Goal: Information Seeking & Learning: Learn about a topic

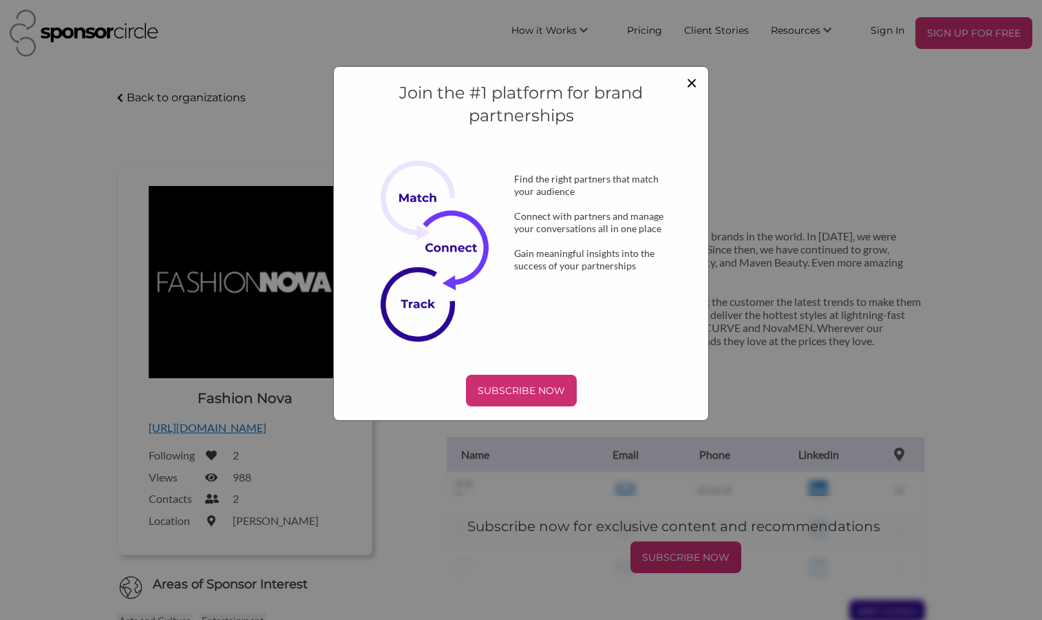
click at [689, 82] on span "×" at bounding box center [691, 81] width 11 height 23
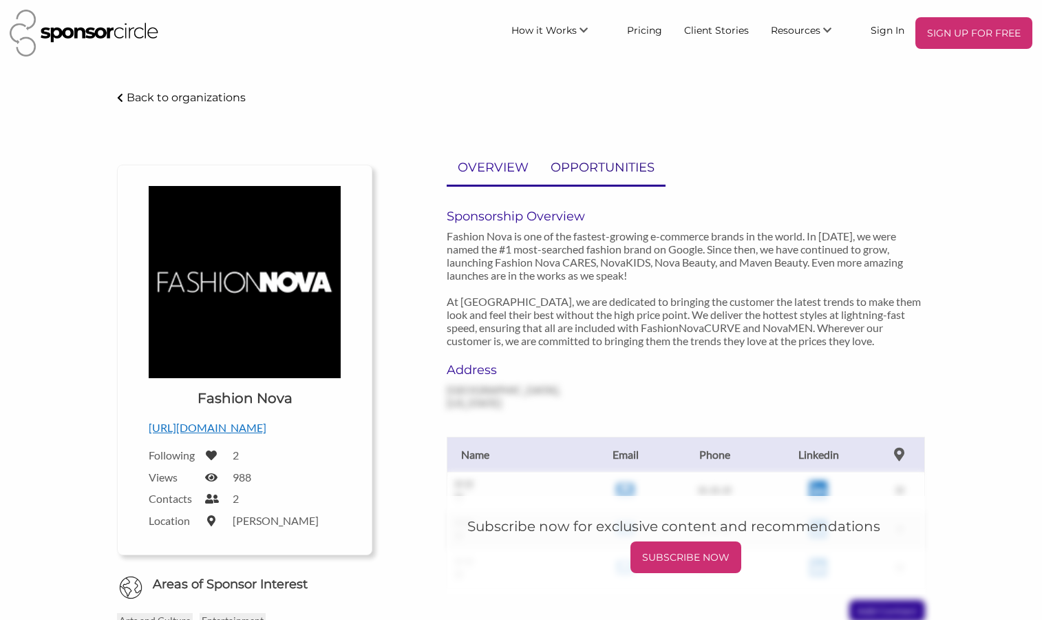
click at [604, 163] on p "OPPORTUNITIES" at bounding box center [603, 168] width 104 height 20
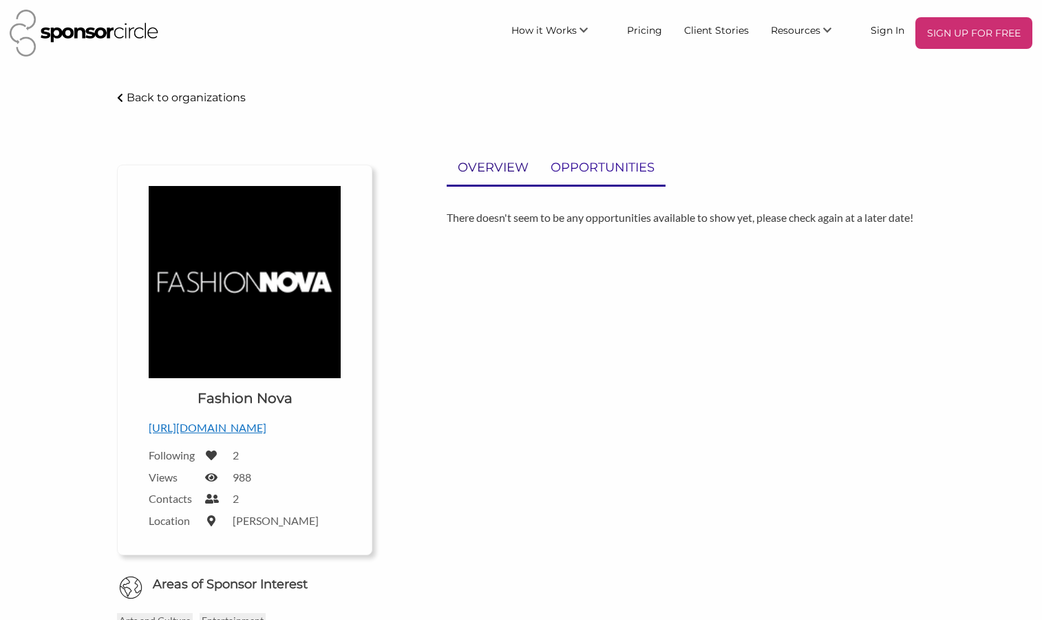
click at [521, 167] on p "OVERVIEW" at bounding box center [493, 168] width 71 height 20
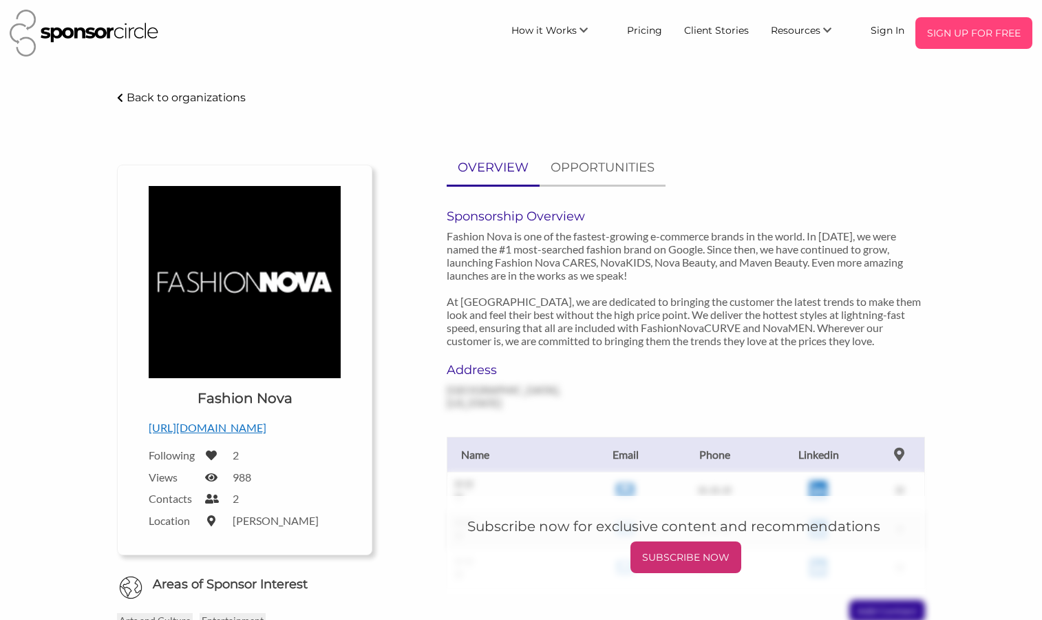
click at [954, 33] on p "SIGN UP FOR FREE" at bounding box center [974, 33] width 106 height 21
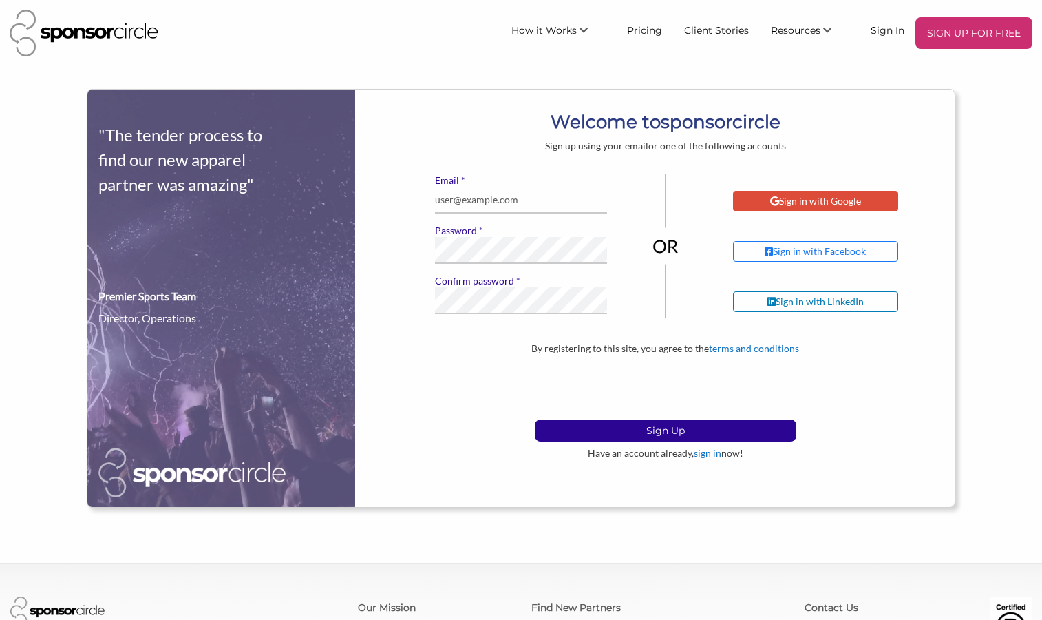
click at [797, 210] on div "Sign in with Google" at bounding box center [815, 201] width 165 height 21
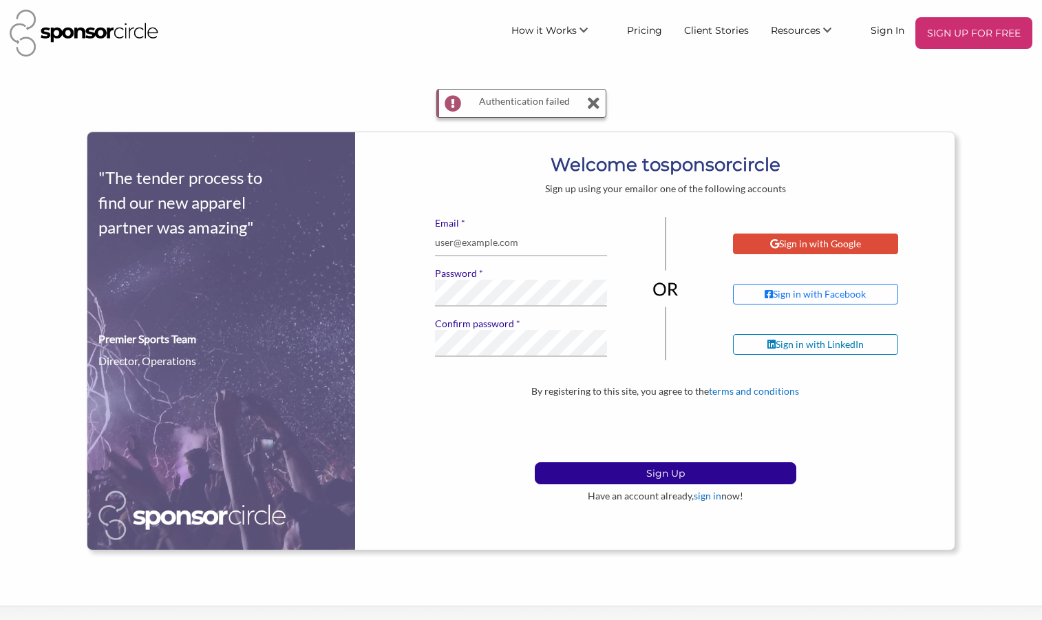
click at [828, 241] on div "Sign in with Google" at bounding box center [815, 244] width 91 height 12
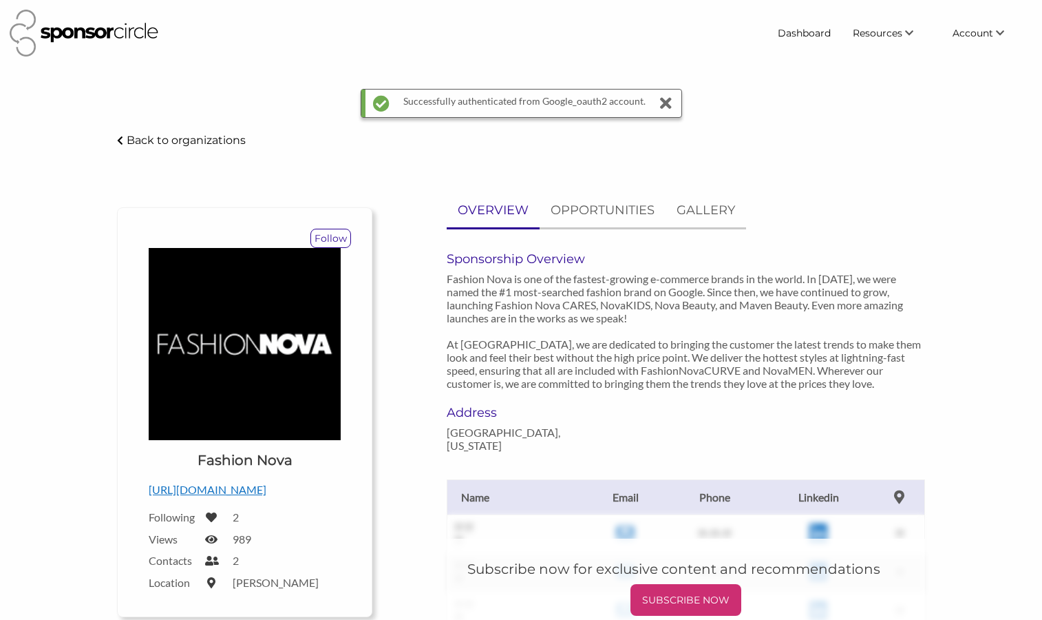
click at [222, 136] on p "Back to organizations" at bounding box center [186, 140] width 119 height 13
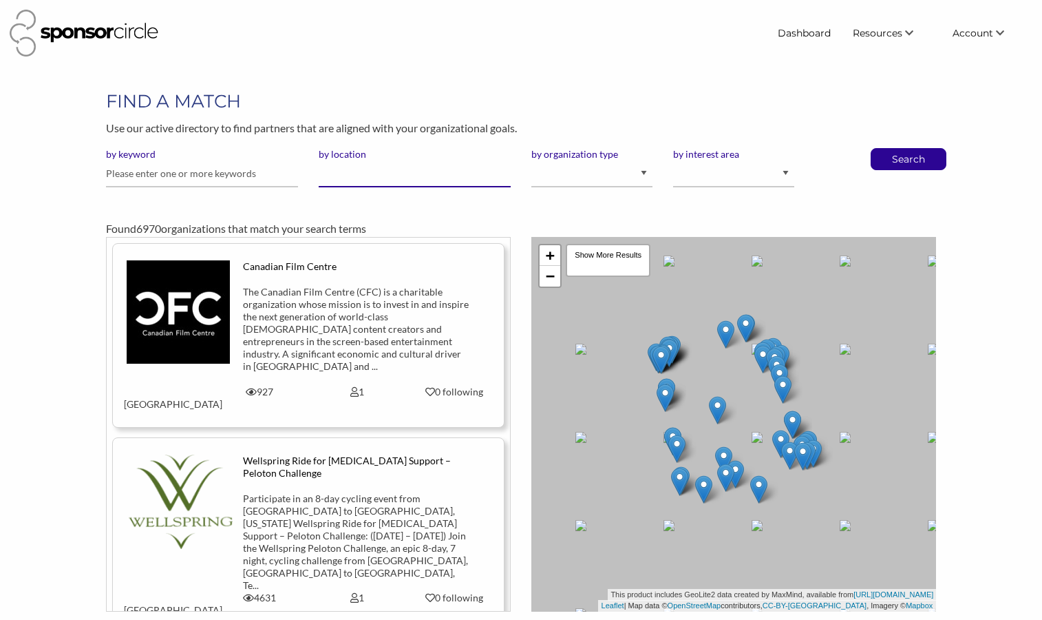
click at [343, 175] on input "by location" at bounding box center [415, 173] width 192 height 27
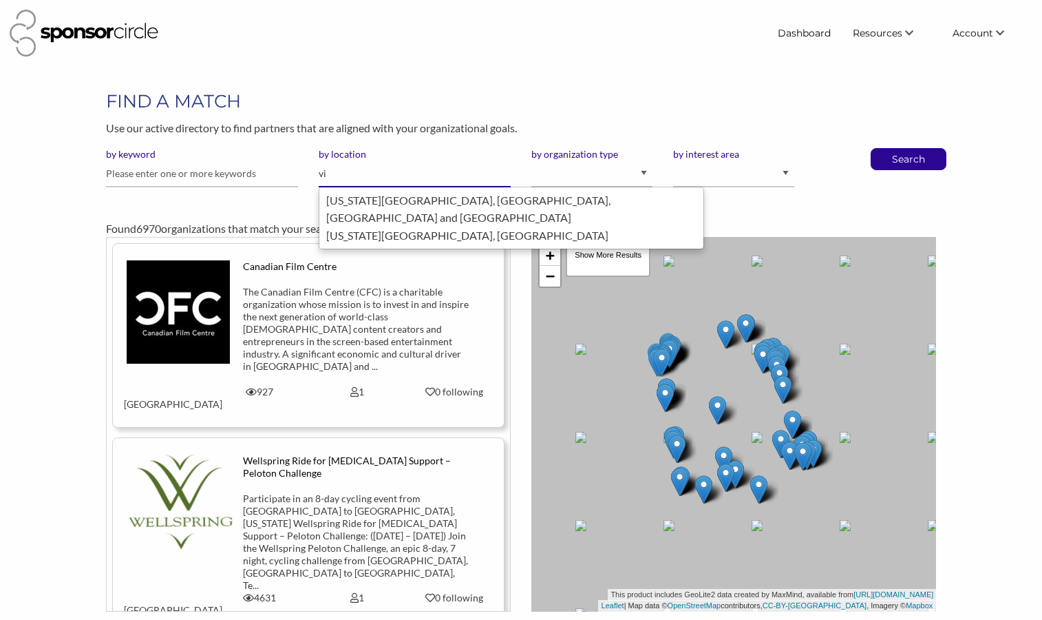
type input "v"
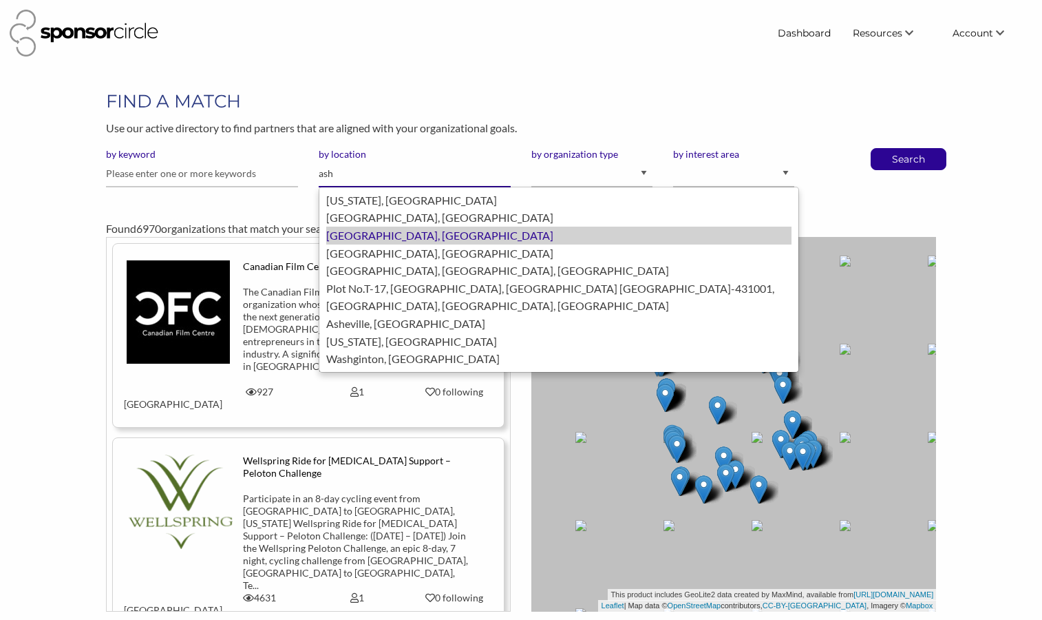
click at [361, 236] on div "Ashburn, United States of America" at bounding box center [558, 236] width 465 height 18
type input "Ashburn"
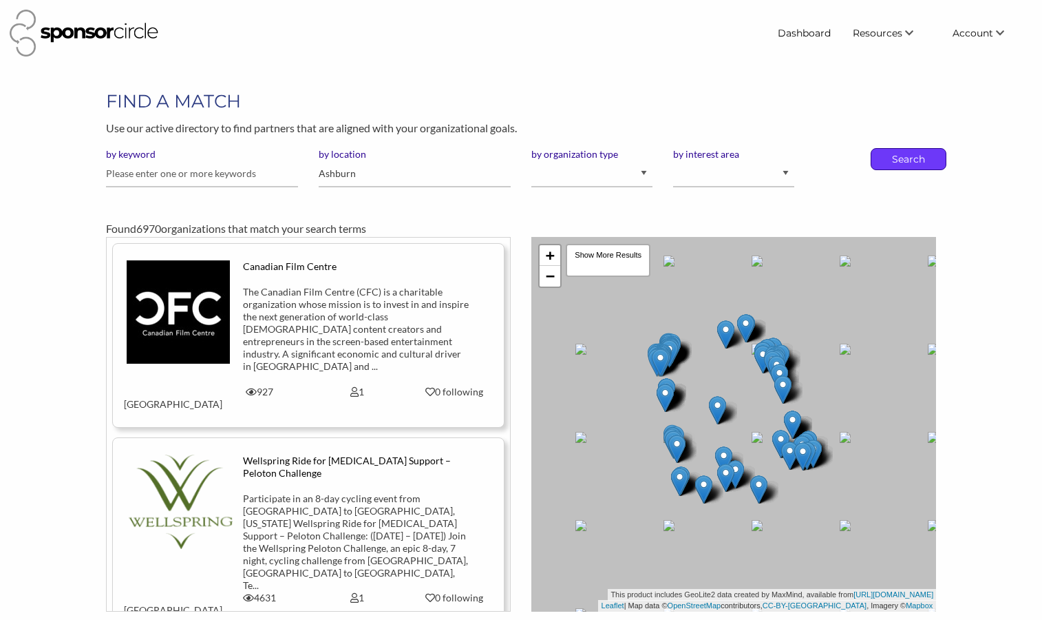
click at [923, 155] on p "Search" at bounding box center [908, 159] width 45 height 21
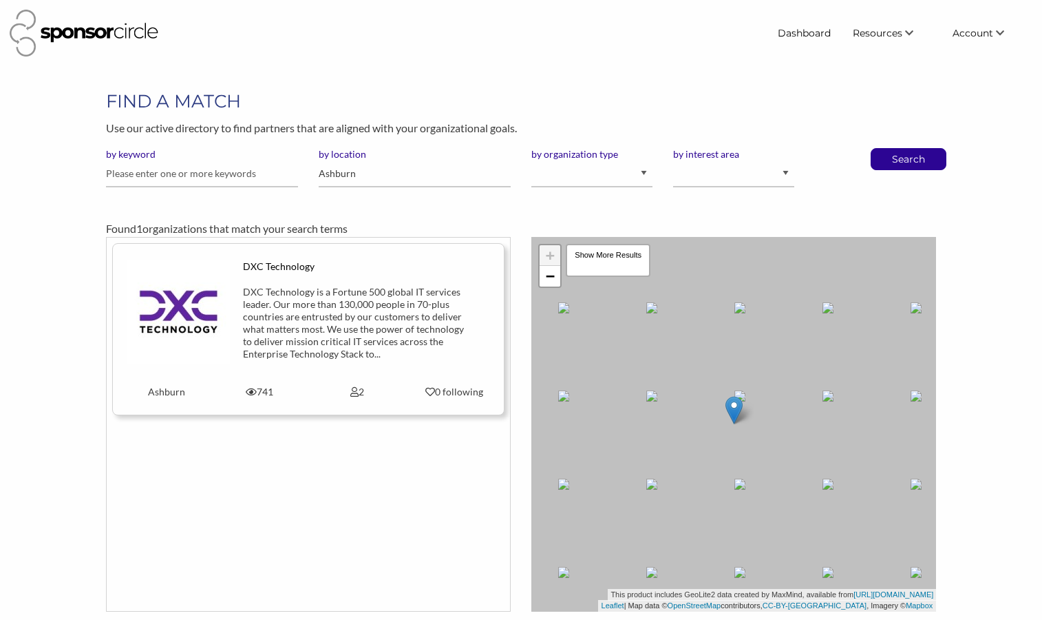
click at [320, 320] on div "DXC Technology is a Fortune 500 global IT services leader. Our more than 130,00…" at bounding box center [356, 323] width 227 height 74
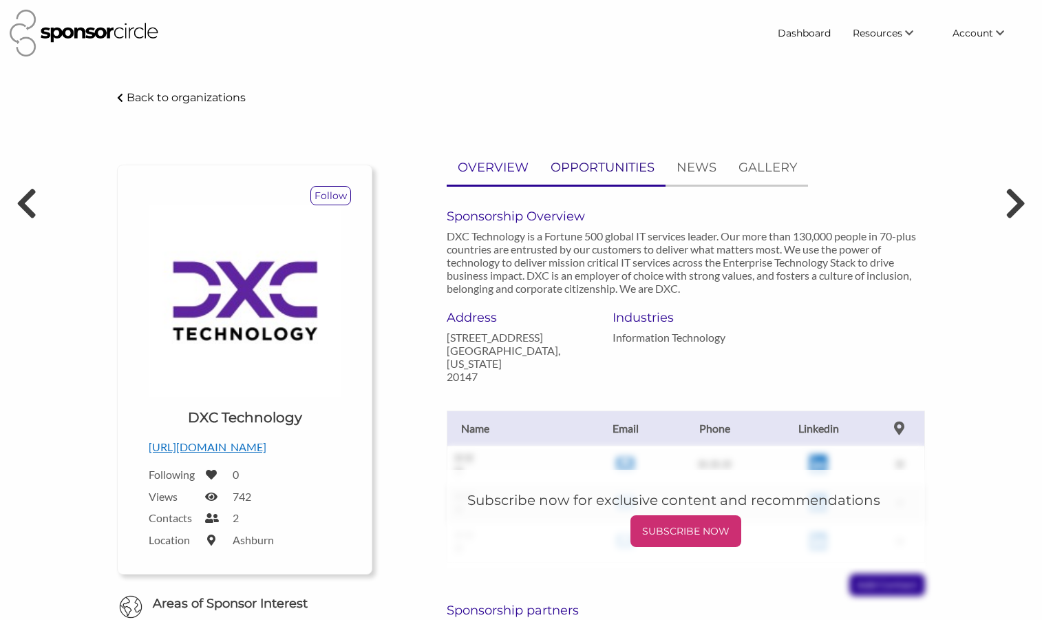
click at [585, 160] on p "OPPORTUNITIES" at bounding box center [603, 168] width 104 height 20
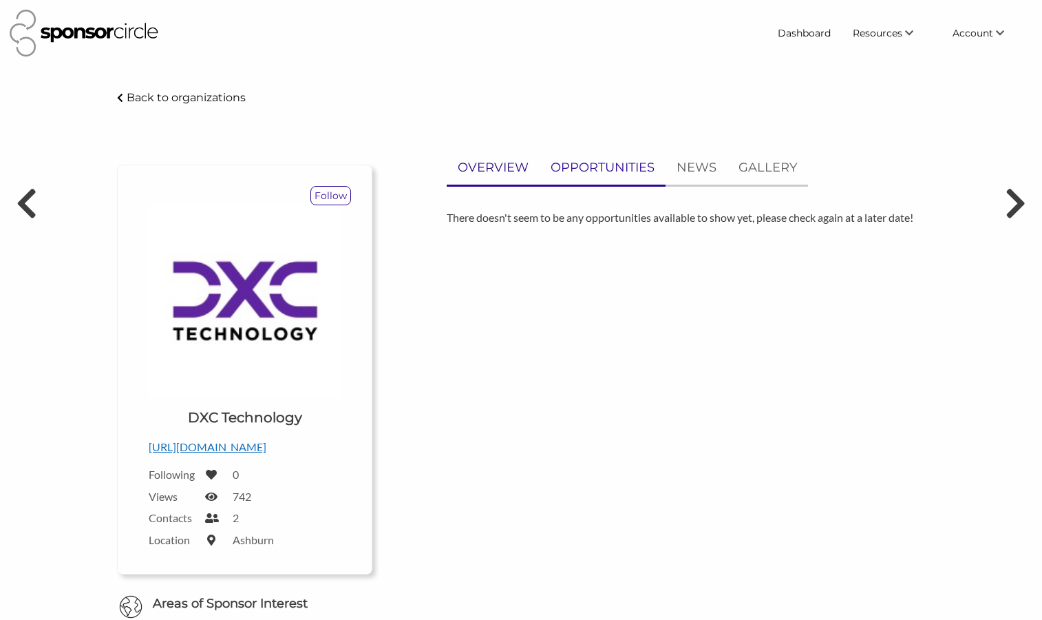
click at [522, 162] on p "OVERVIEW" at bounding box center [493, 168] width 71 height 20
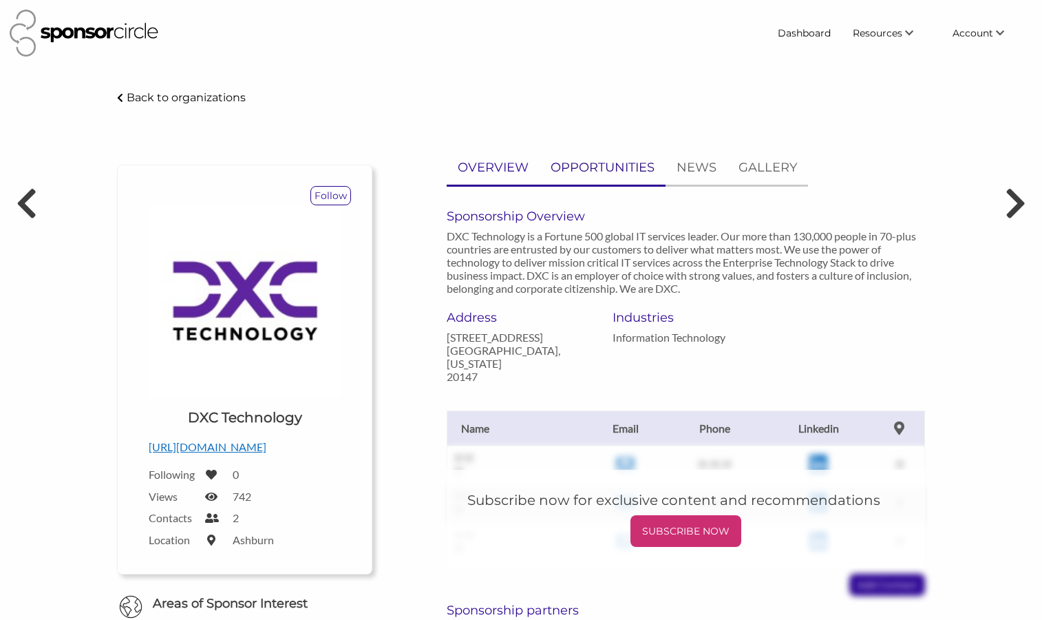
click at [576, 166] on p "OPPORTUNITIES" at bounding box center [603, 168] width 104 height 20
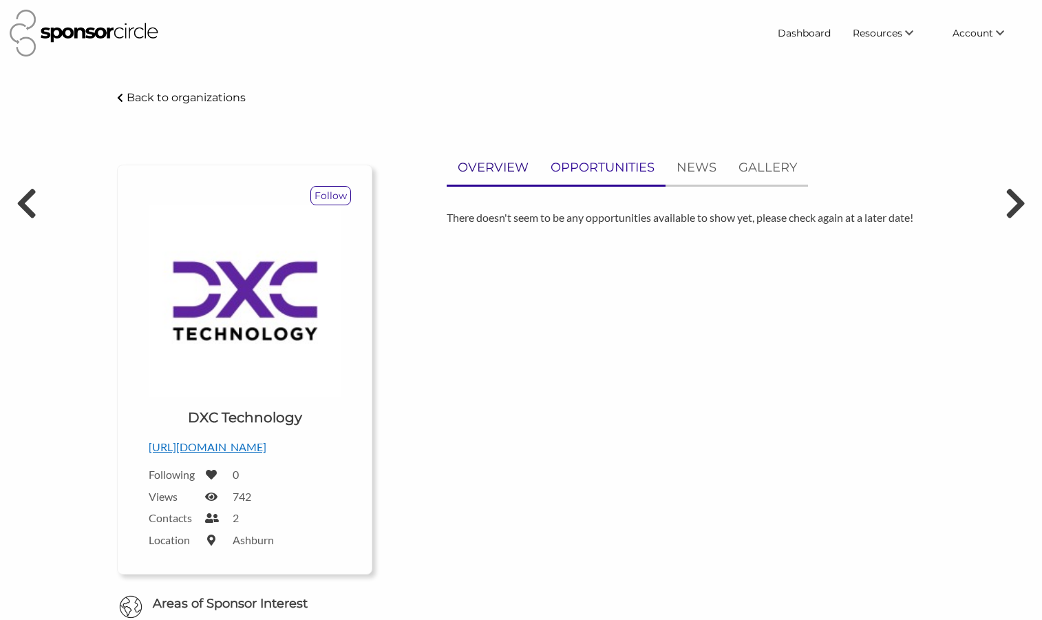
click at [516, 168] on p "OVERVIEW" at bounding box center [493, 168] width 71 height 20
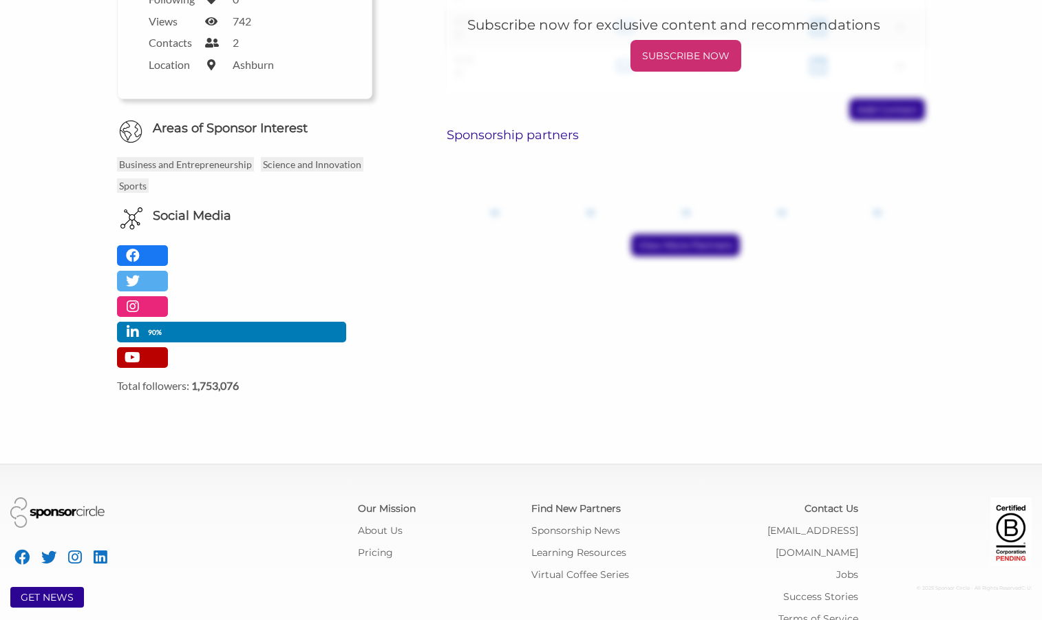
scroll to position [476, 0]
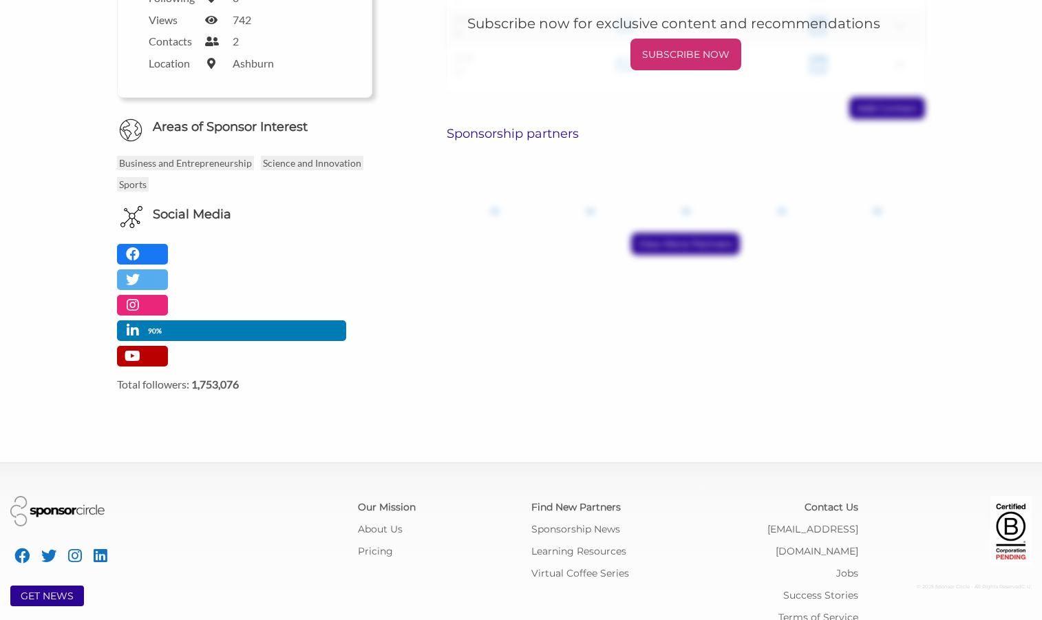
click at [684, 213] on div "Sponsorship partners ?? ?? ?? ?? ?? View More Partners" at bounding box center [686, 190] width 479 height 129
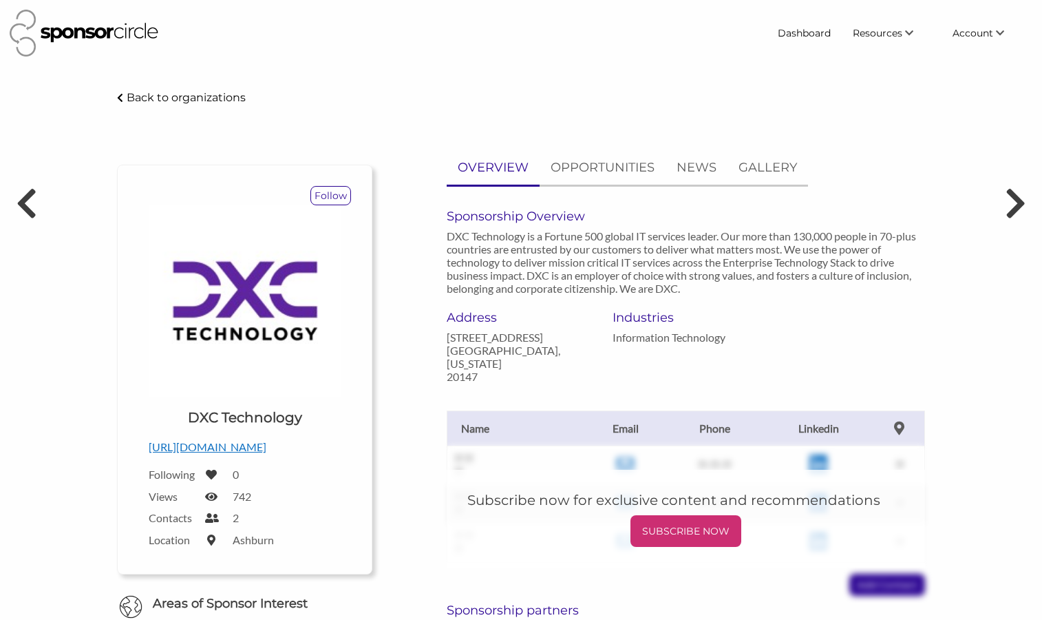
scroll to position [0, 0]
click at [182, 98] on p "Back to organizations" at bounding box center [186, 97] width 119 height 13
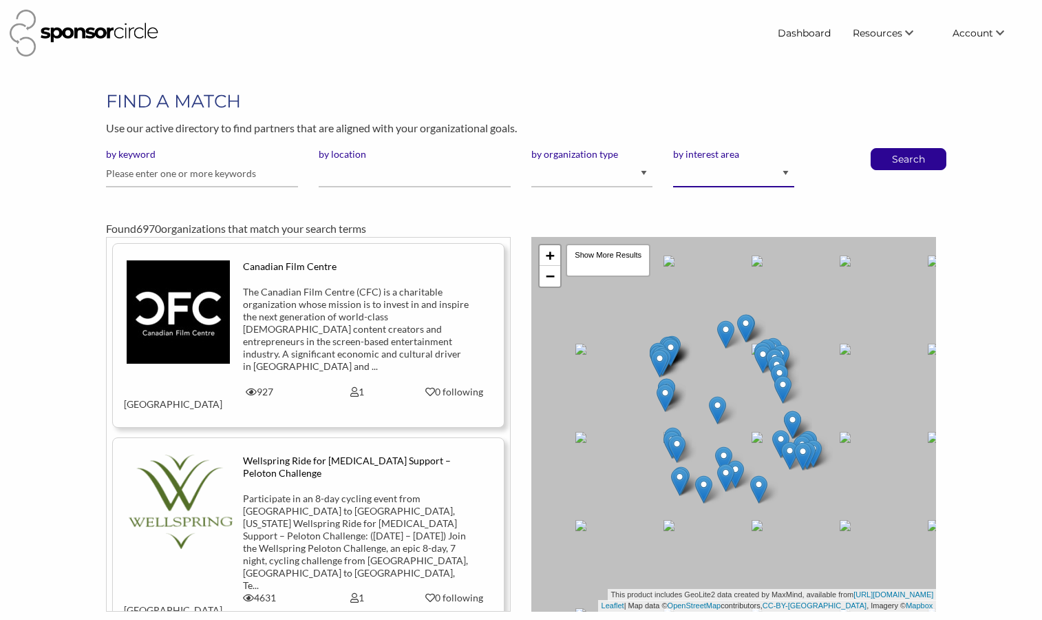
select select "1"
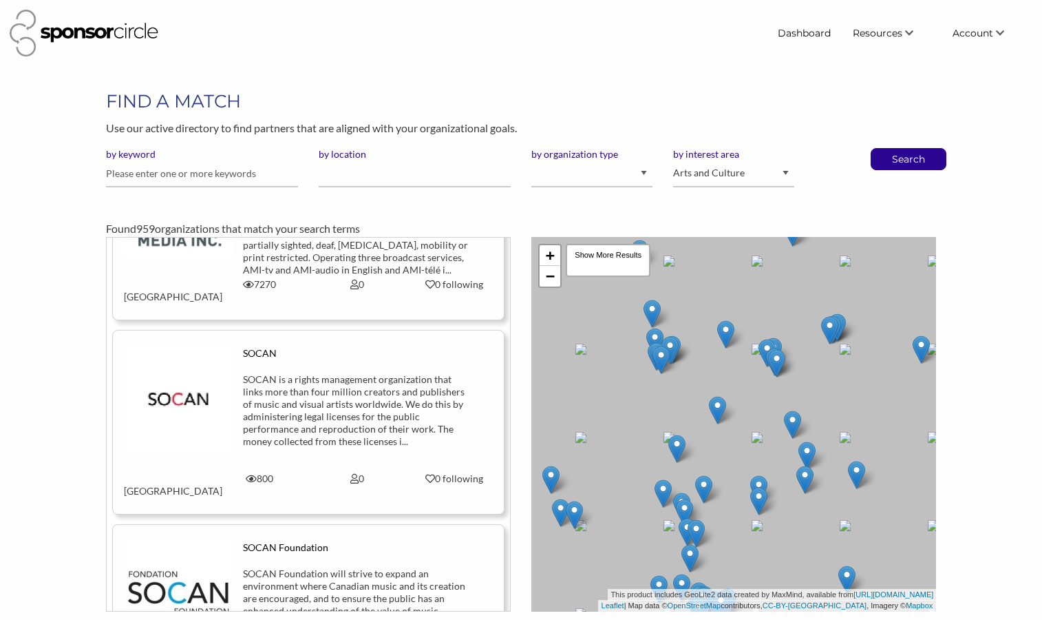
scroll to position [282, 0]
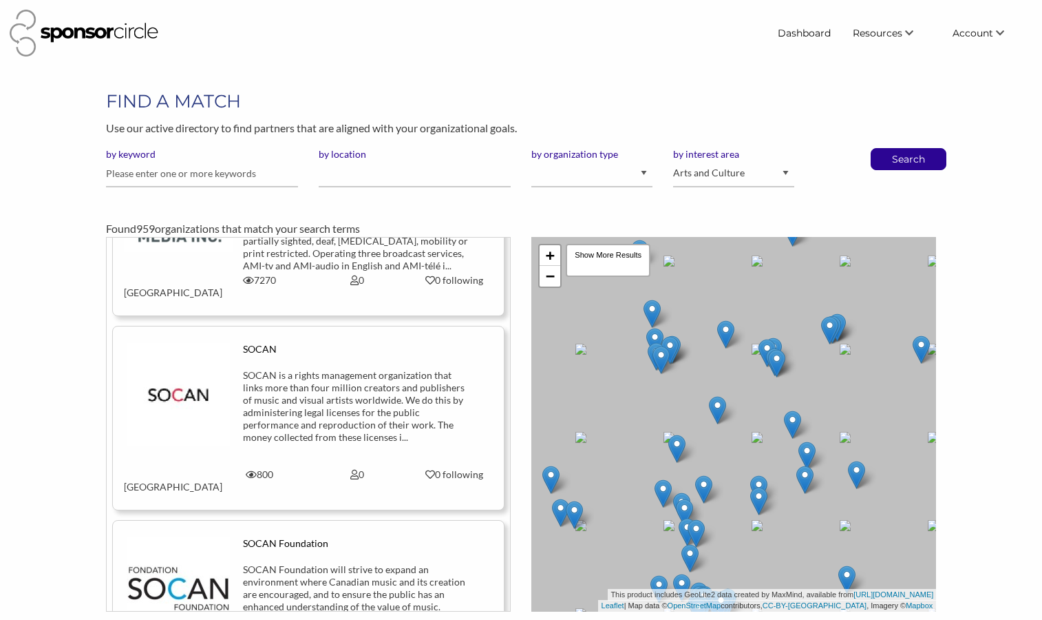
click at [324, 392] on div "SOCAN is a rights management organization that links more than four million cre…" at bounding box center [356, 406] width 227 height 74
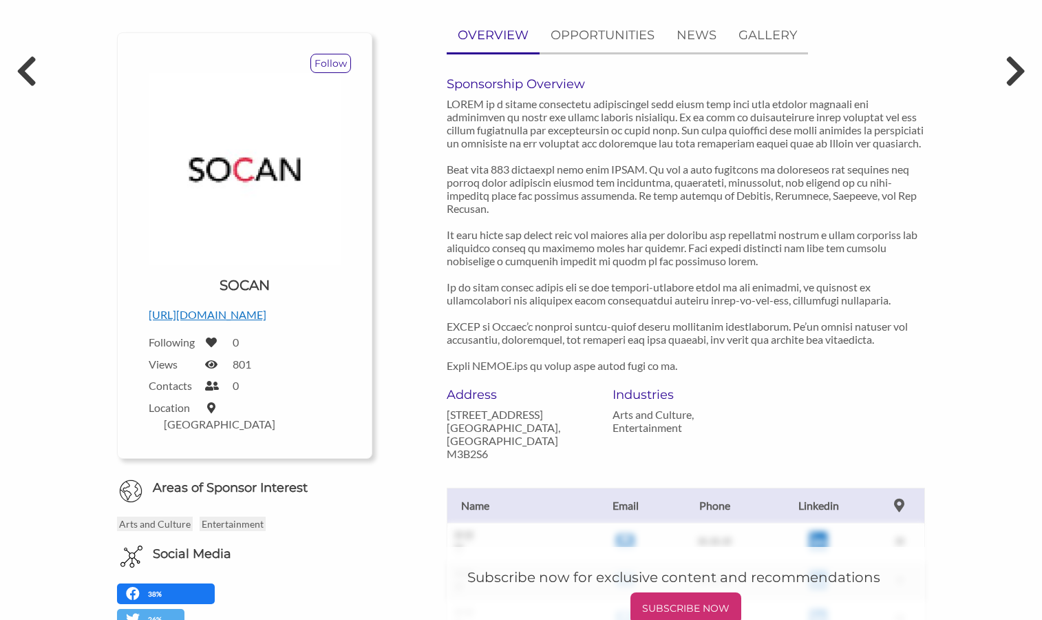
scroll to position [149, 0]
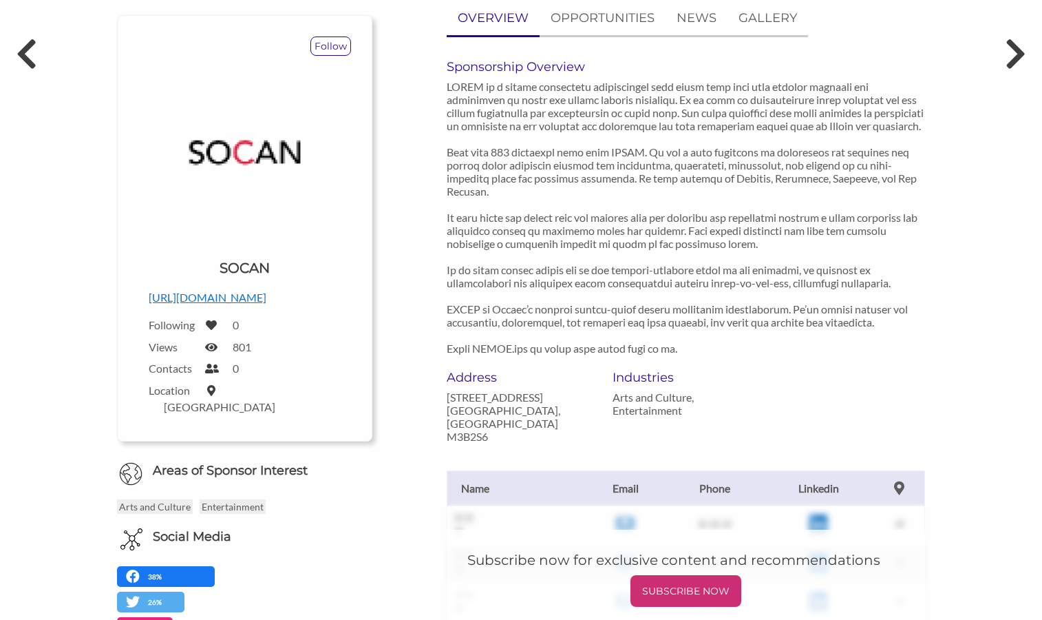
click at [235, 298] on p "https://www.socan.com/" at bounding box center [245, 298] width 192 height 18
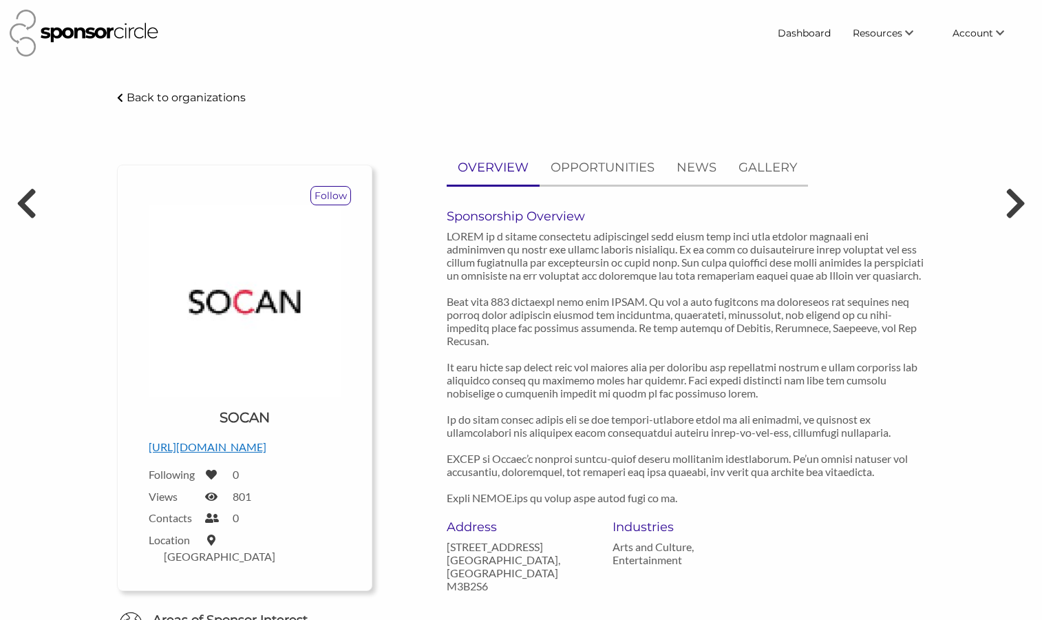
scroll to position [0, 0]
click at [171, 95] on p "Back to organizations" at bounding box center [186, 97] width 119 height 13
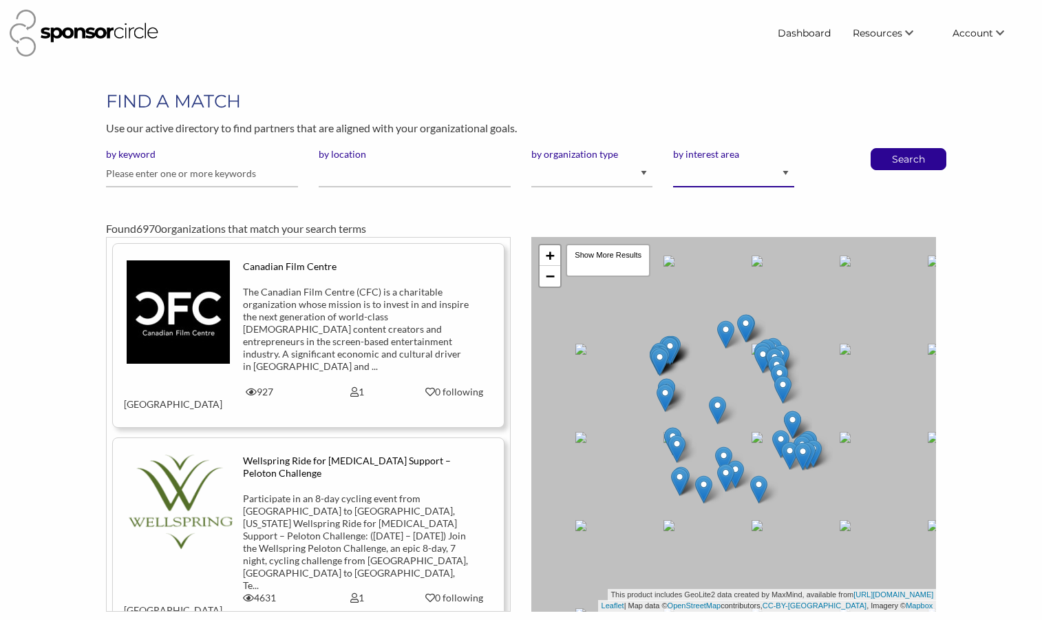
select select "1"
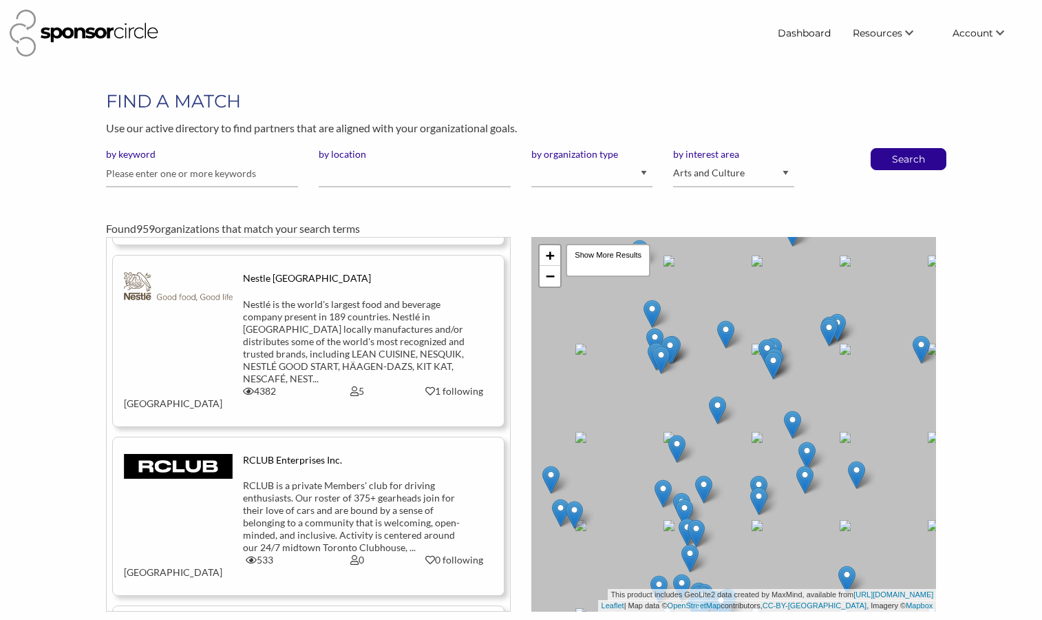
scroll to position [2532, 0]
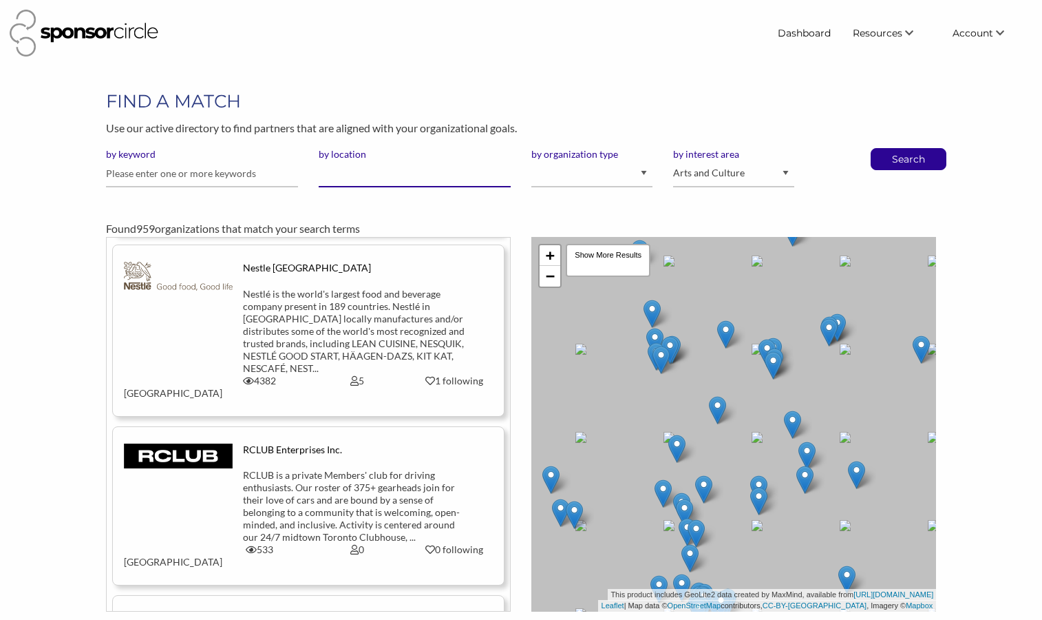
click at [392, 165] on input "by location" at bounding box center [415, 173] width 192 height 27
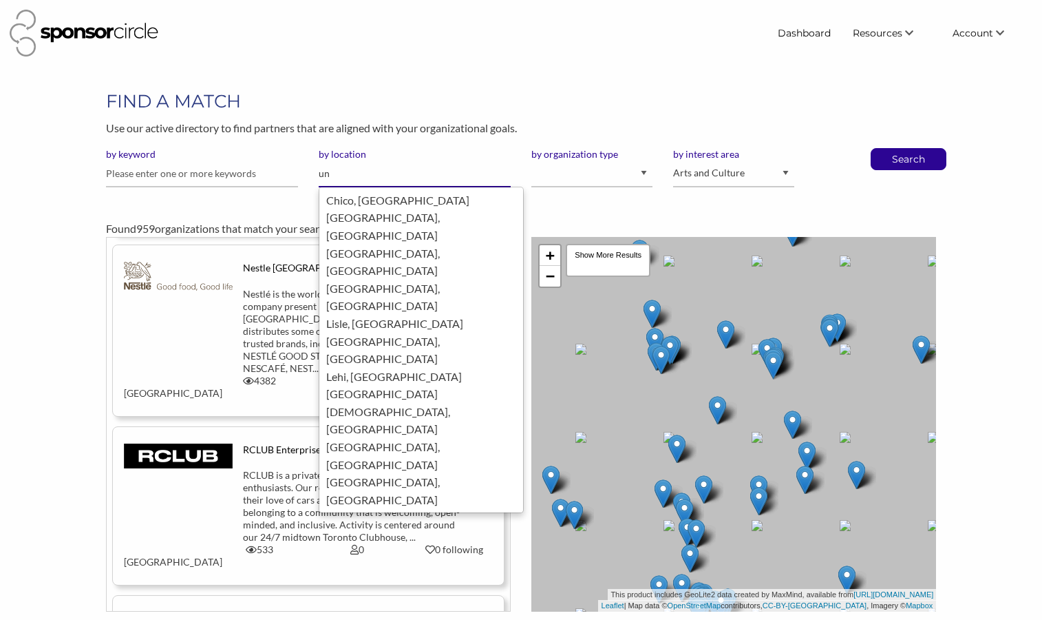
type input "u"
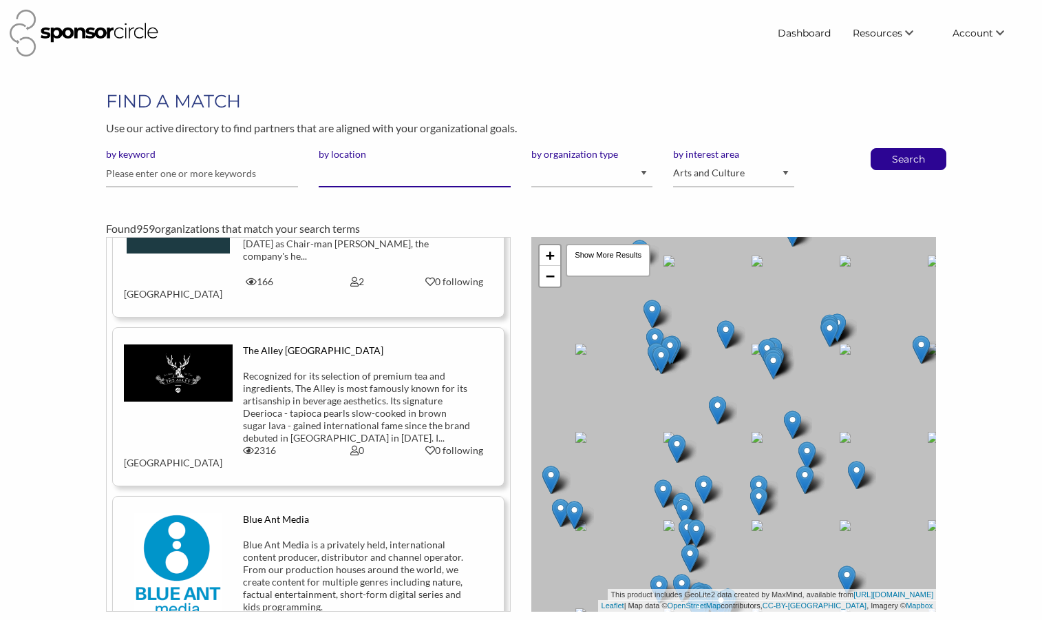
scroll to position [4100, 0]
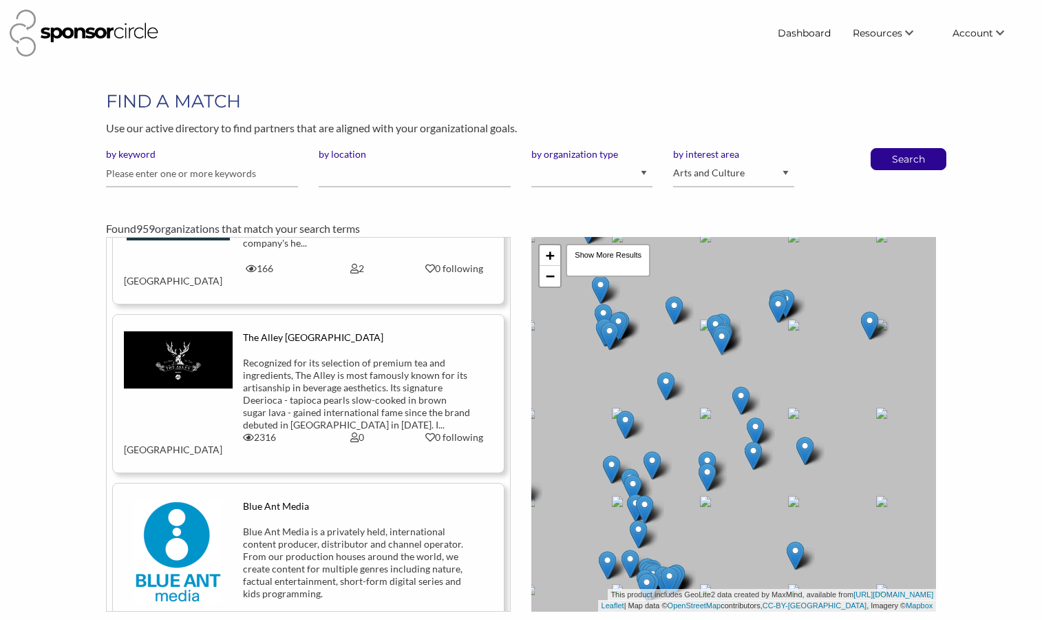
drag, startPoint x: 650, startPoint y: 416, endPoint x: 667, endPoint y: 427, distance: 20.4
click at [667, 427] on div "+ − Leaflet | Map data © OpenStreetMap contributors, CC-BY-SA , Imagery © Mapbo…" at bounding box center [734, 424] width 405 height 375
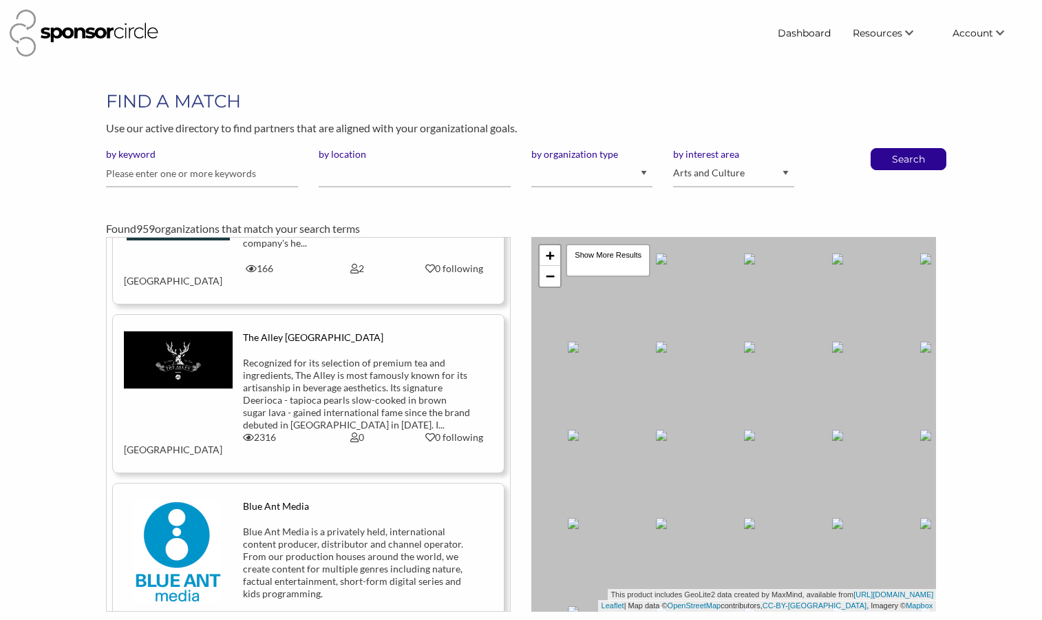
drag, startPoint x: 693, startPoint y: 351, endPoint x: 709, endPoint y: 467, distance: 116.8
click at [709, 467] on div "+ − Leaflet | Map data © OpenStreetMap contributors, CC-BY-SA , Imagery © Mapbo…" at bounding box center [734, 424] width 405 height 375
drag, startPoint x: 705, startPoint y: 397, endPoint x: 739, endPoint y: 538, distance: 145.3
click at [743, 538] on div "+ − Leaflet | Map data © OpenStreetMap contributors, CC-BY-SA , Imagery © Mapbo…" at bounding box center [734, 424] width 405 height 375
drag, startPoint x: 751, startPoint y: 464, endPoint x: 777, endPoint y: 569, distance: 108.0
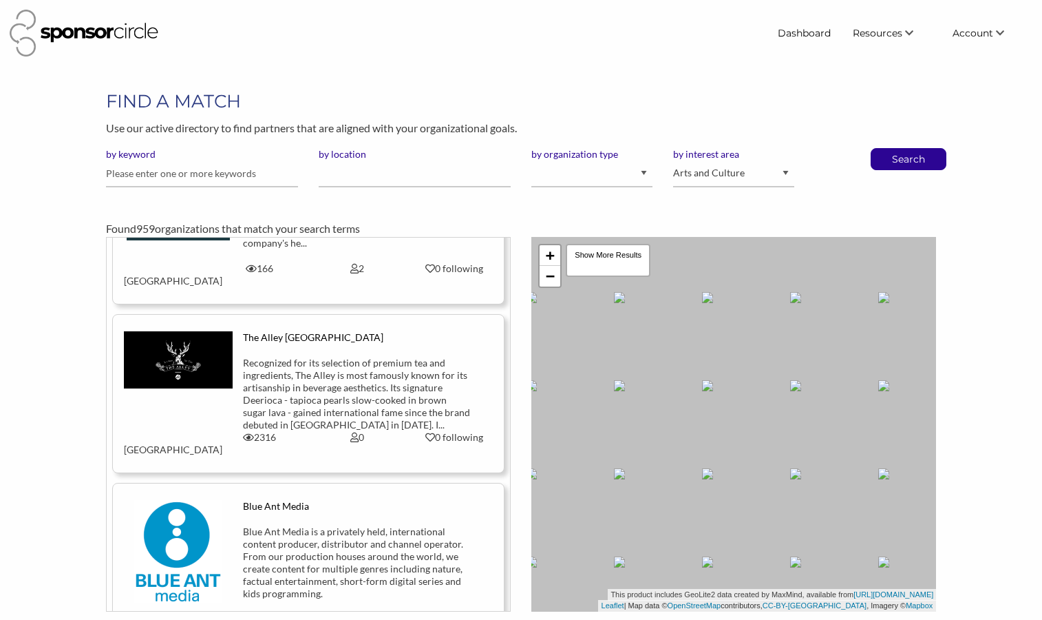
click at [777, 569] on div "+ − Leaflet | Map data © OpenStreetMap contributors, CC-BY-SA , Imagery © Mapbo…" at bounding box center [734, 424] width 405 height 375
drag, startPoint x: 846, startPoint y: 412, endPoint x: 522, endPoint y: 505, distance: 336.5
click at [522, 505] on div "+ − Leaflet | Map data © OpenStreetMap contributors, CC-BY-SA , Imagery © Mapbo…" at bounding box center [734, 424] width 426 height 375
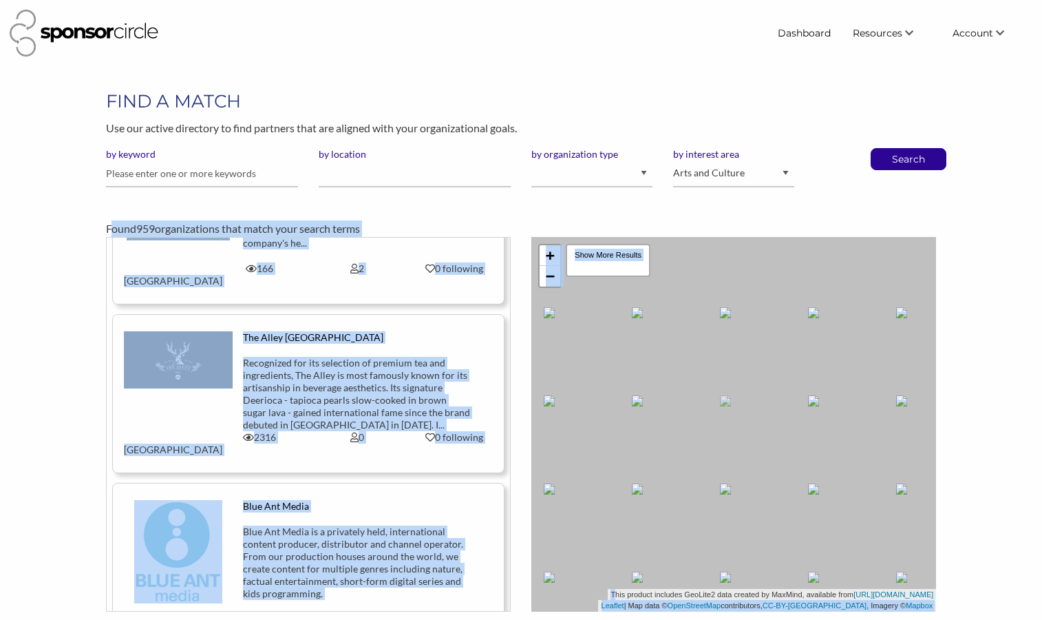
drag, startPoint x: 522, startPoint y: 505, endPoint x: 628, endPoint y: 194, distance: 328.1
click at [628, 194] on div "FIND A MATCH Use our active directory to find partners that are aligned with yo…" at bounding box center [522, 350] width 852 height 523
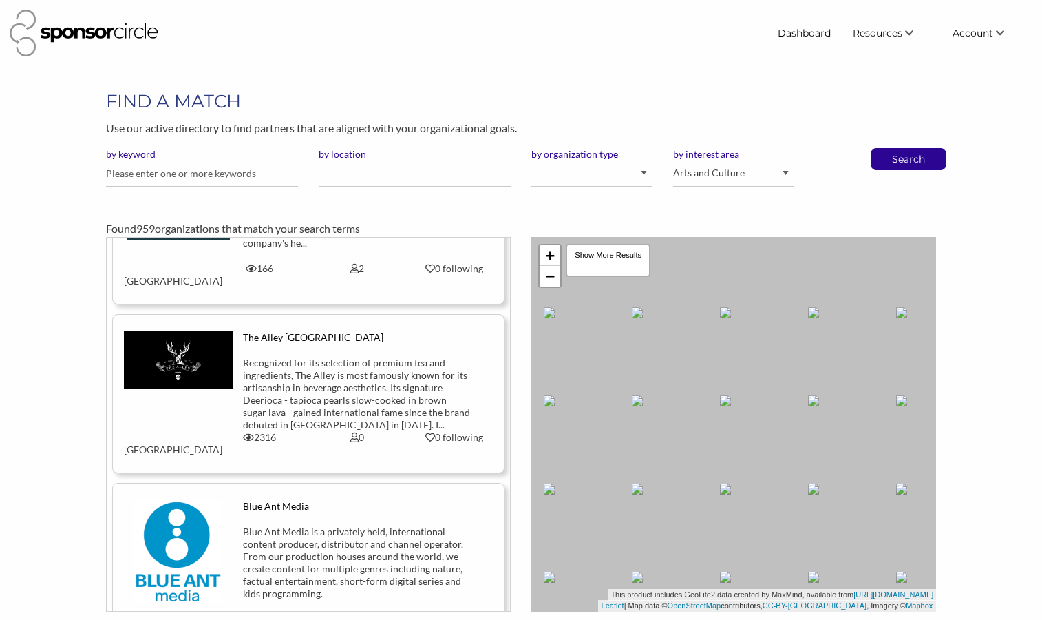
drag, startPoint x: 659, startPoint y: 350, endPoint x: 729, endPoint y: 151, distance: 211.0
click at [729, 154] on div "FIND A MATCH Use our active directory to find partners that are aligned with yo…" at bounding box center [522, 350] width 852 height 523
drag, startPoint x: 695, startPoint y: 371, endPoint x: 785, endPoint y: 156, distance: 232.7
click at [784, 160] on div "FIND A MATCH Use our active directory to find partners that are aligned with yo…" at bounding box center [522, 350] width 852 height 523
drag, startPoint x: 677, startPoint y: 436, endPoint x: 777, endPoint y: 186, distance: 269.4
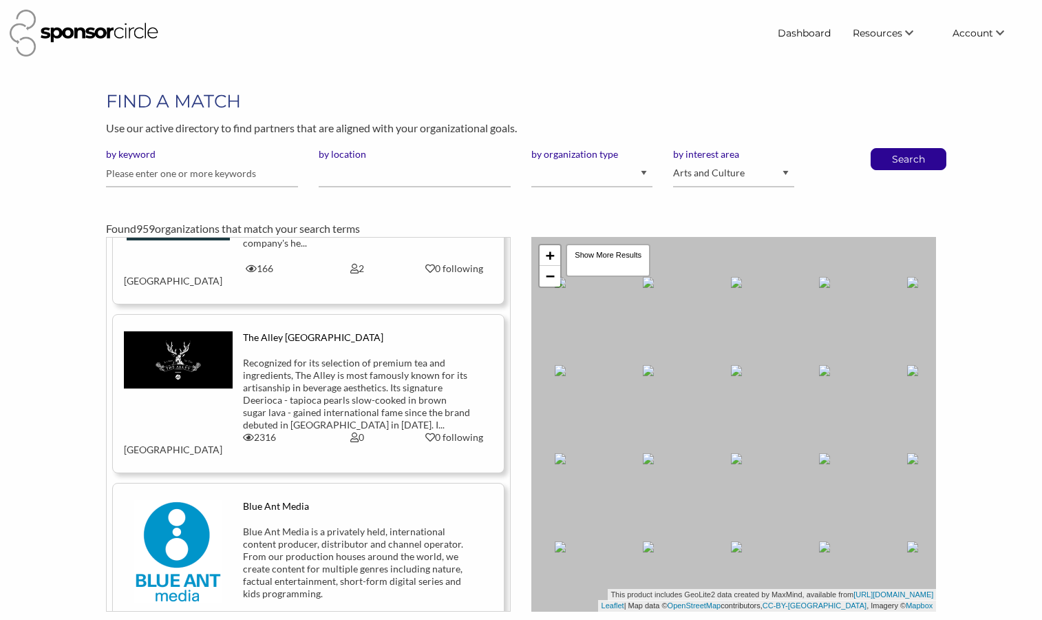
click at [777, 189] on div "FIND A MATCH Use our active directory to find partners that are aligned with yo…" at bounding box center [522, 350] width 852 height 523
drag, startPoint x: 684, startPoint y: 419, endPoint x: 789, endPoint y: 235, distance: 211.3
click at [789, 237] on div "+ − Leaflet | Map data © OpenStreetMap contributors, CC-BY-SA , Imagery © Mapbo…" at bounding box center [734, 424] width 405 height 375
drag, startPoint x: 705, startPoint y: 372, endPoint x: 872, endPoint y: 324, distance: 173.9
click at [872, 324] on div "+ − Leaflet | Map data © OpenStreetMap contributors, CC-BY-SA , Imagery © Mapbo…" at bounding box center [734, 424] width 405 height 375
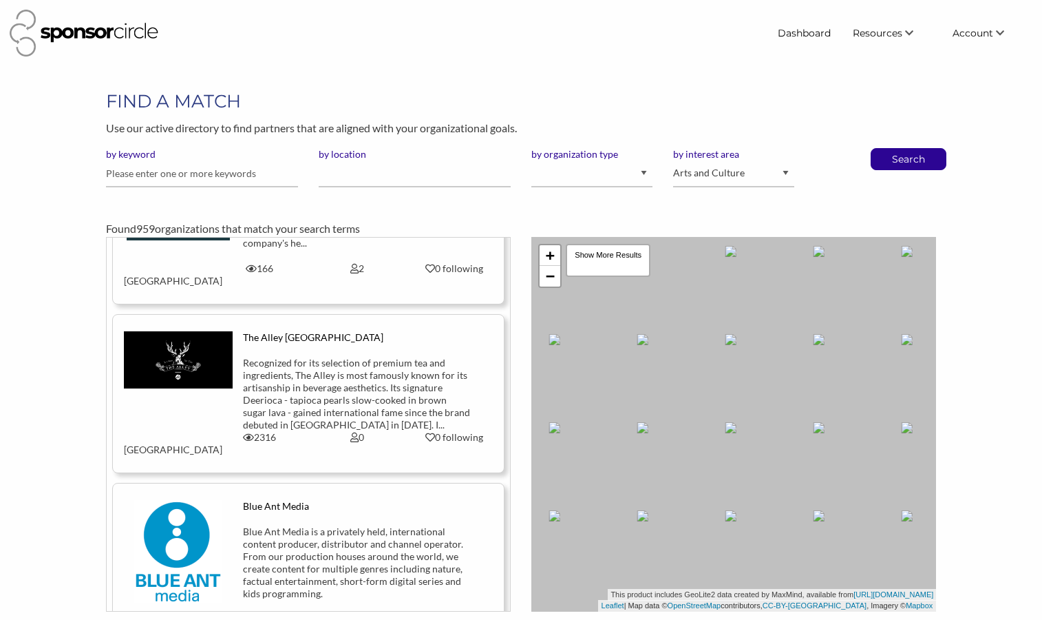
drag, startPoint x: 658, startPoint y: 492, endPoint x: 837, endPoint y: 316, distance: 251.7
click at [837, 316] on div "+ − Leaflet | Map data © OpenStreetMap contributors, CC-BY-SA , Imagery © Mapbo…" at bounding box center [734, 424] width 405 height 375
drag, startPoint x: 668, startPoint y: 455, endPoint x: 828, endPoint y: 348, distance: 192.1
click at [828, 348] on div "+ − Leaflet | Map data © OpenStreetMap contributors, CC-BY-SA , Imagery © Mapbo…" at bounding box center [734, 424] width 405 height 375
drag, startPoint x: 694, startPoint y: 418, endPoint x: 844, endPoint y: 368, distance: 158.3
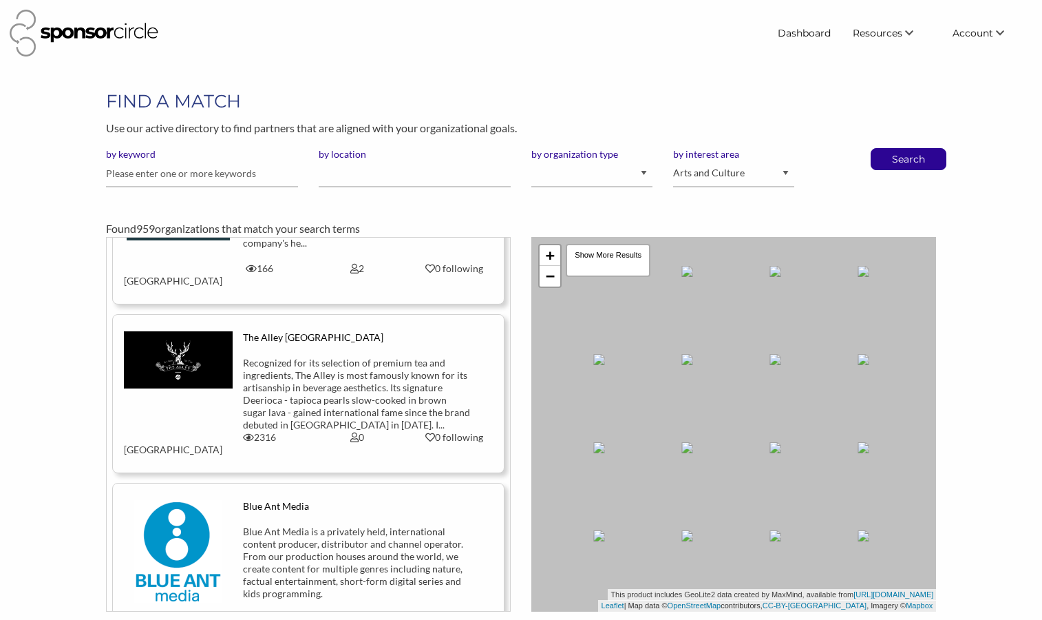
click at [844, 368] on div "+ − Leaflet | Map data © OpenStreetMap contributors, CC-BY-SA , Imagery © Mapbo…" at bounding box center [734, 424] width 405 height 375
click at [760, 429] on div "+ − Leaflet | Map data © OpenStreetMap contributors, CC-BY-SA , Imagery © Mapbo…" at bounding box center [734, 424] width 405 height 375
click at [915, 165] on p "Search" at bounding box center [908, 159] width 45 height 21
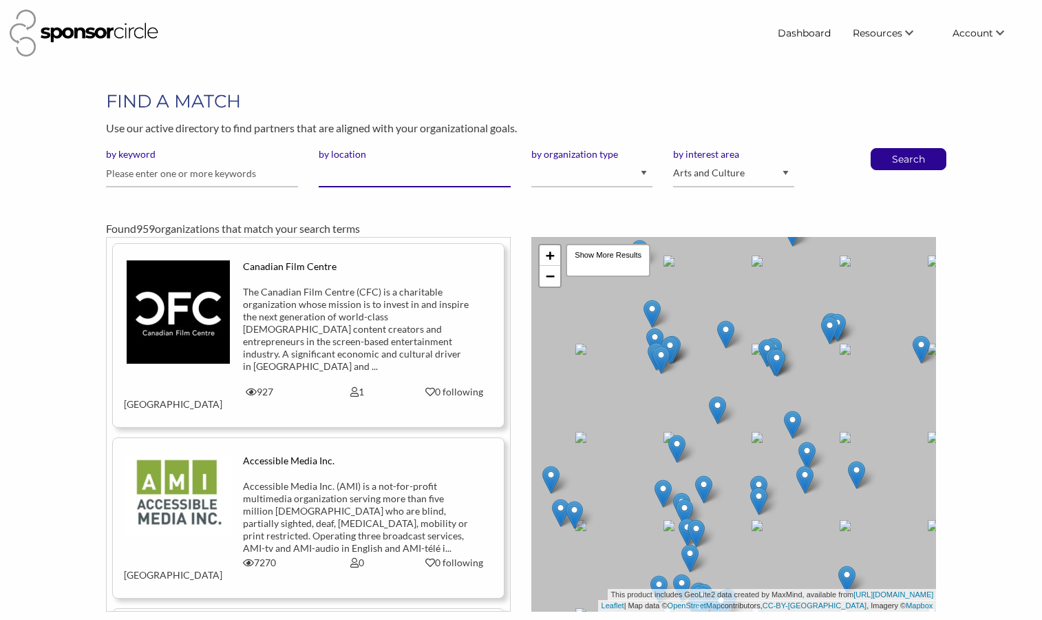
click at [423, 178] on input "by location" at bounding box center [415, 173] width 192 height 27
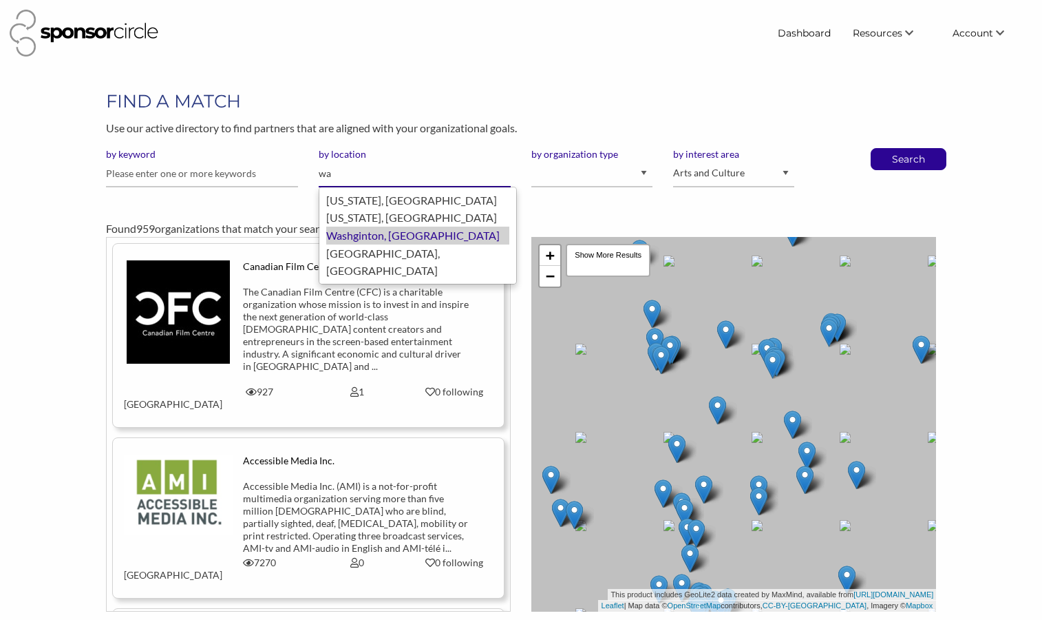
type input "w"
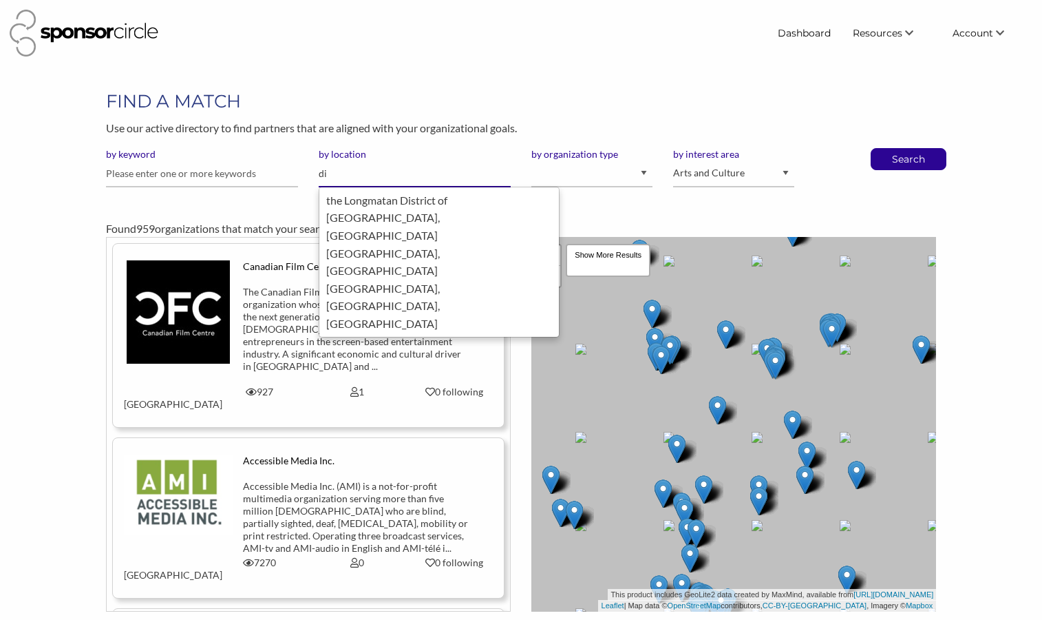
type input "d"
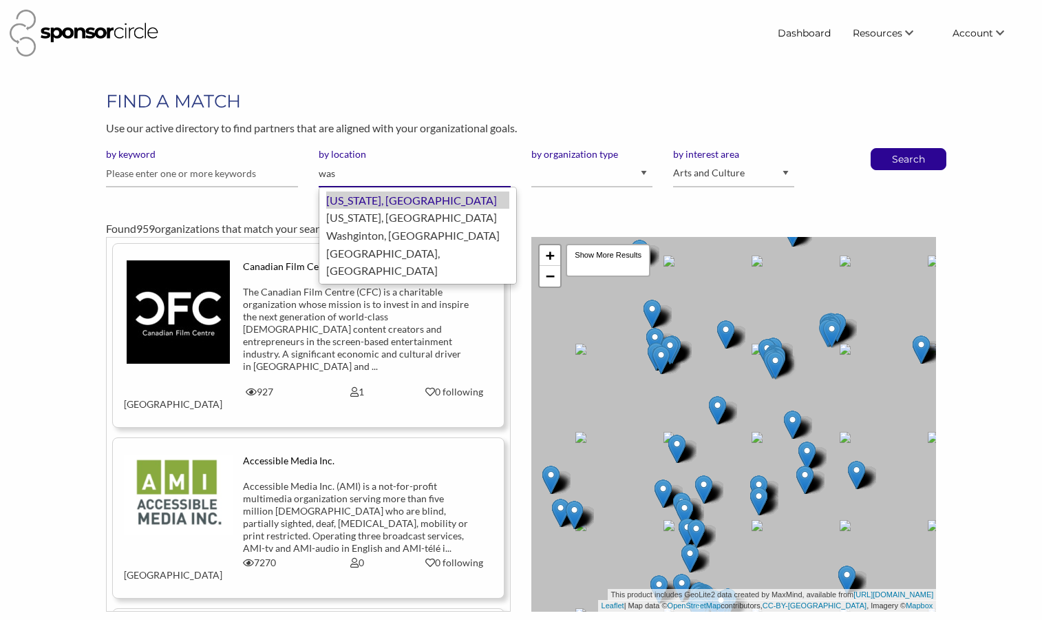
click at [419, 194] on div "Washington, United States of America" at bounding box center [417, 200] width 183 height 18
type input "Washington"
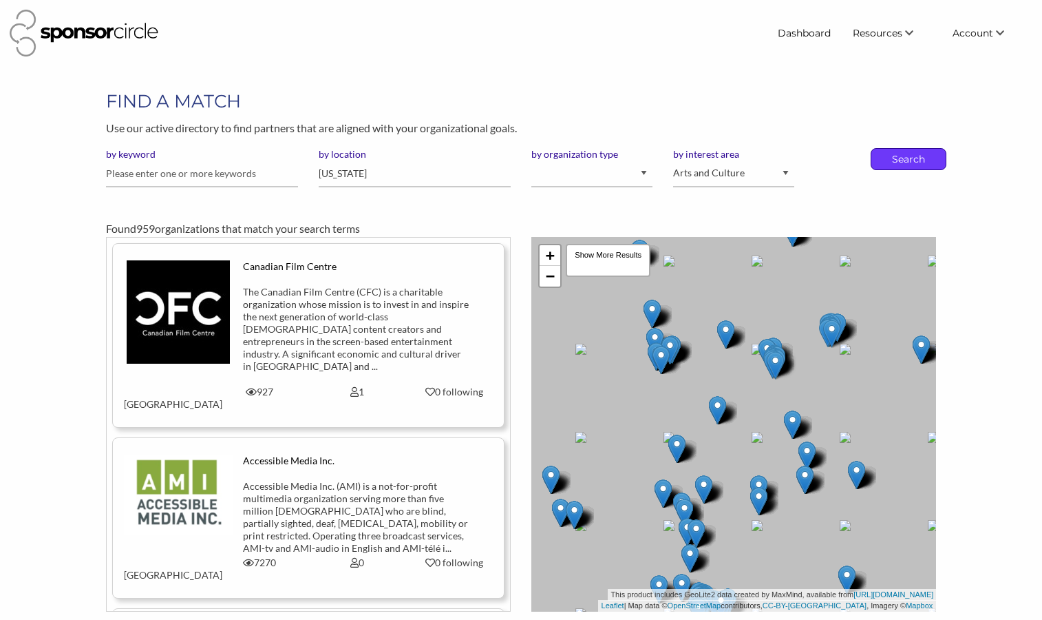
click at [895, 164] on p "Search" at bounding box center [908, 159] width 45 height 21
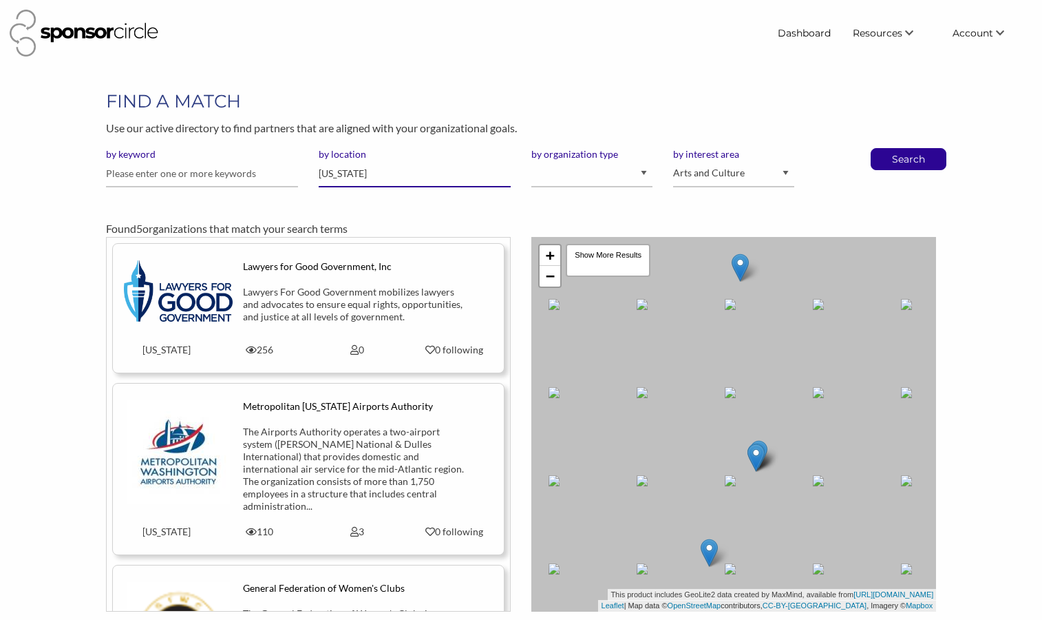
click at [455, 175] on input "[US_STATE]" at bounding box center [415, 173] width 192 height 27
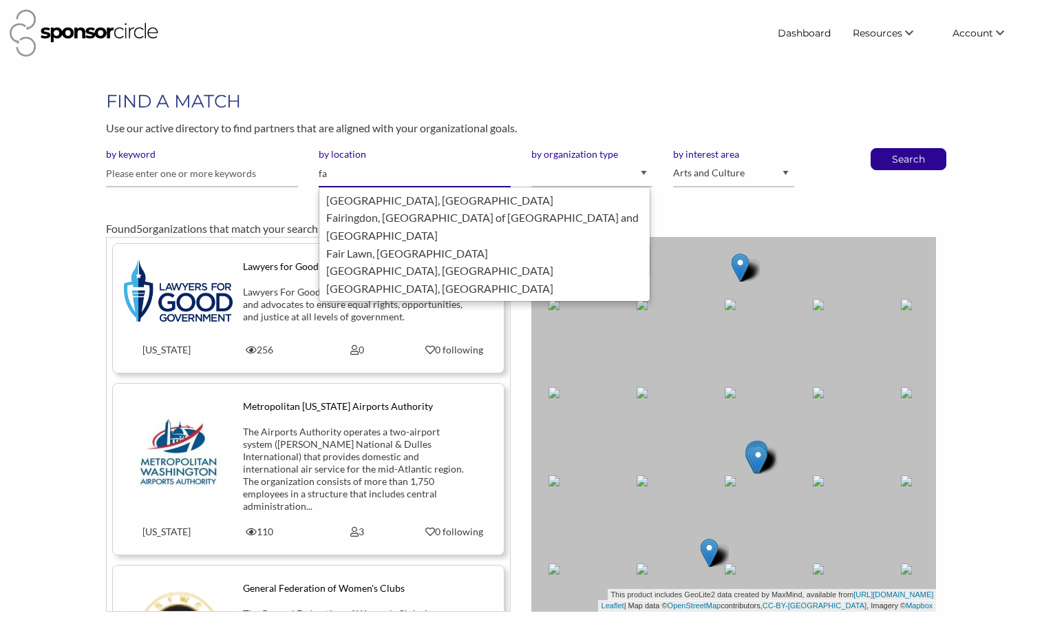
type input "f"
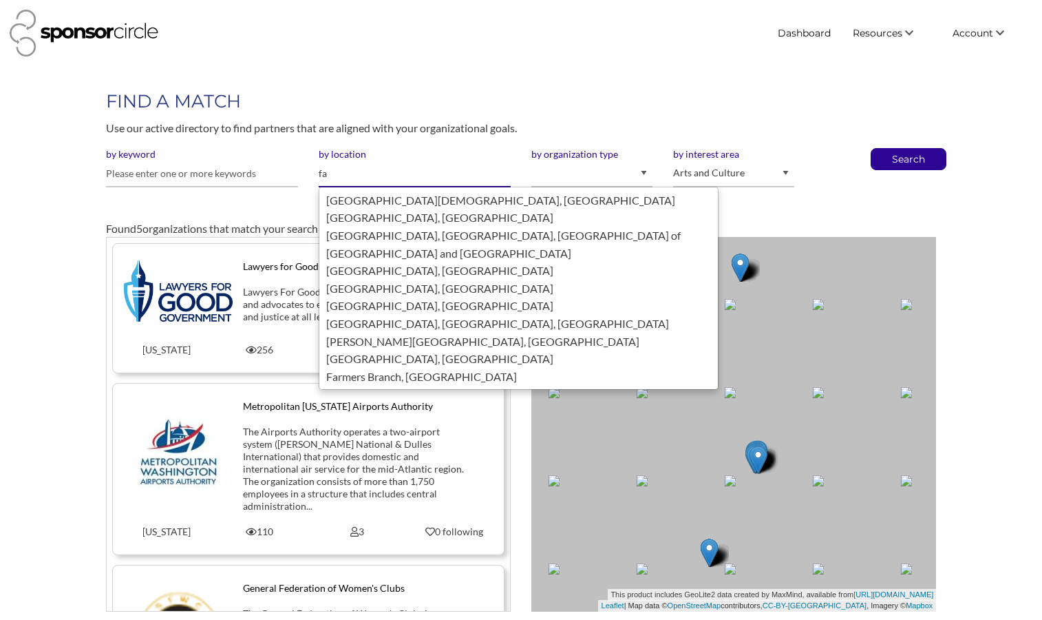
click at [563, 188] on ul "Falls Church, United States of America Buffalo, United States of America Belfas…" at bounding box center [519, 289] width 400 height 204
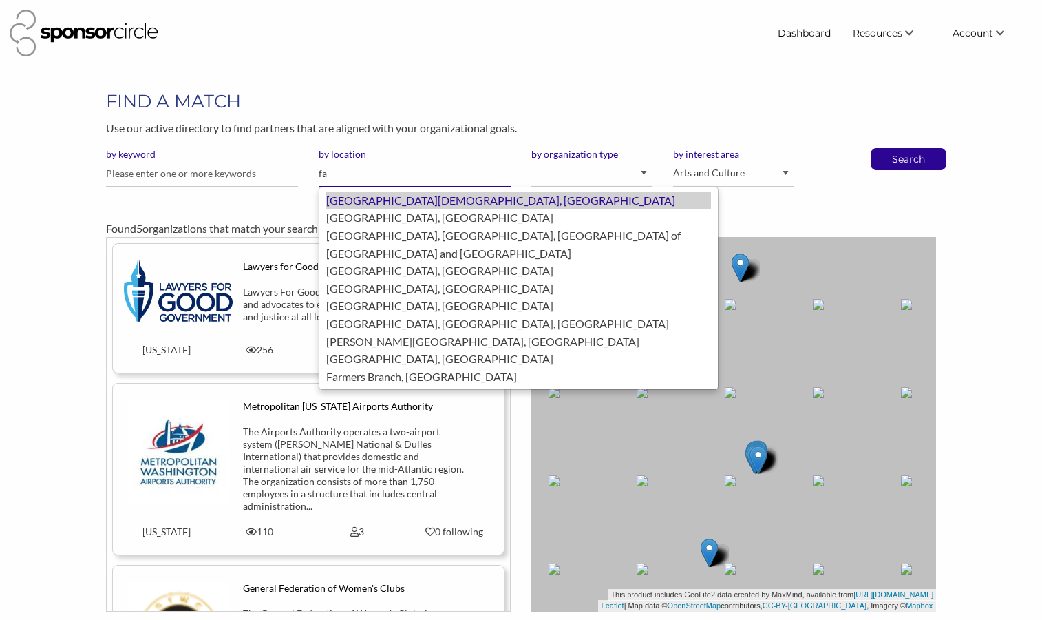
click at [562, 199] on div "Falls Church, United States of America" at bounding box center [518, 200] width 385 height 18
type input "Falls Church"
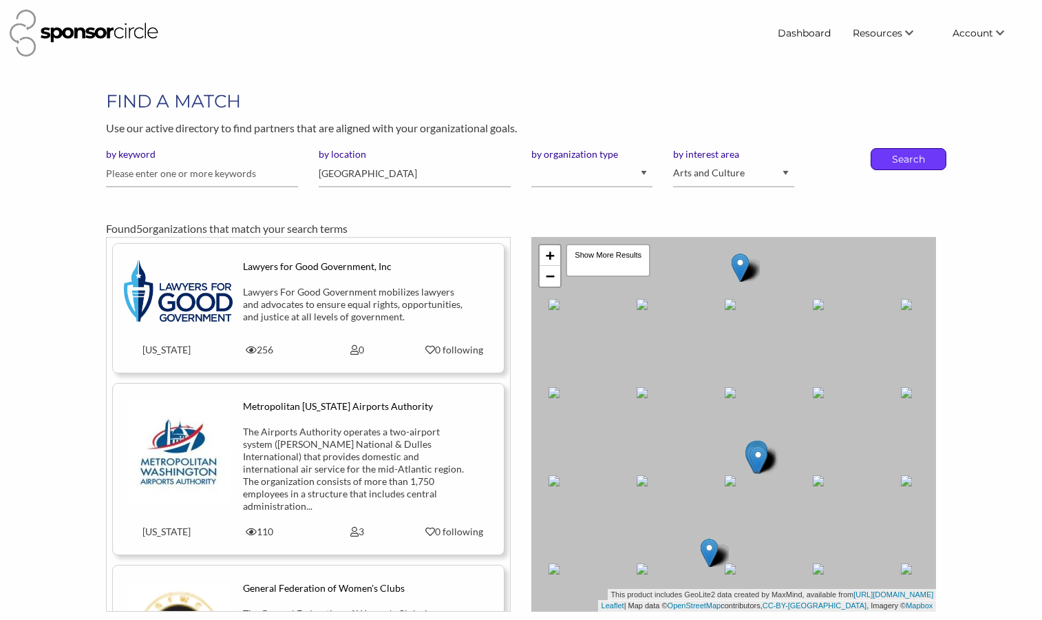
click at [925, 154] on p "Search" at bounding box center [908, 159] width 45 height 21
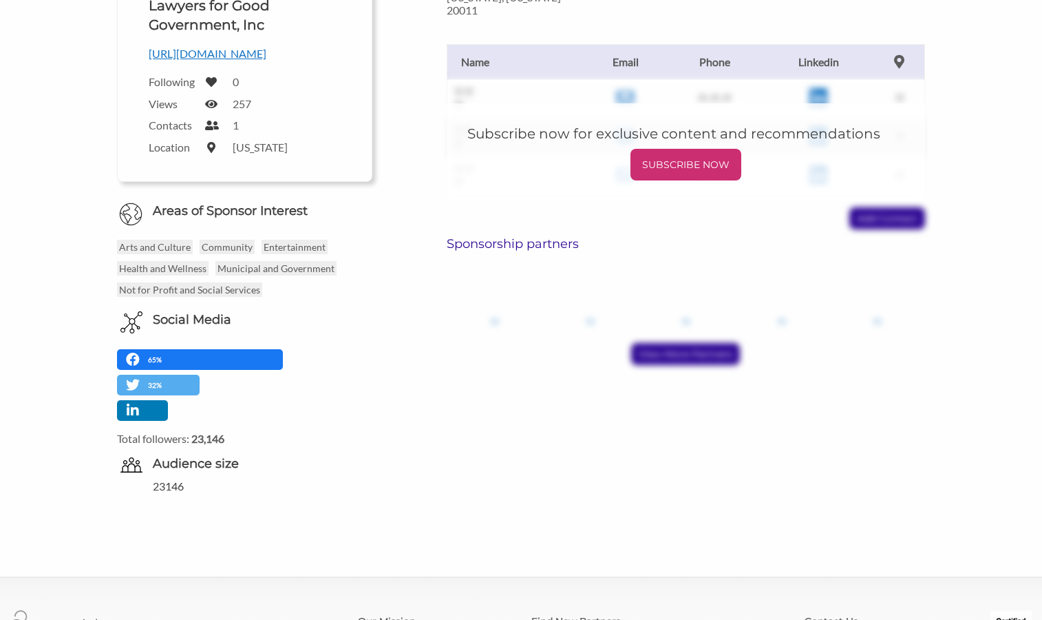
scroll to position [341, 0]
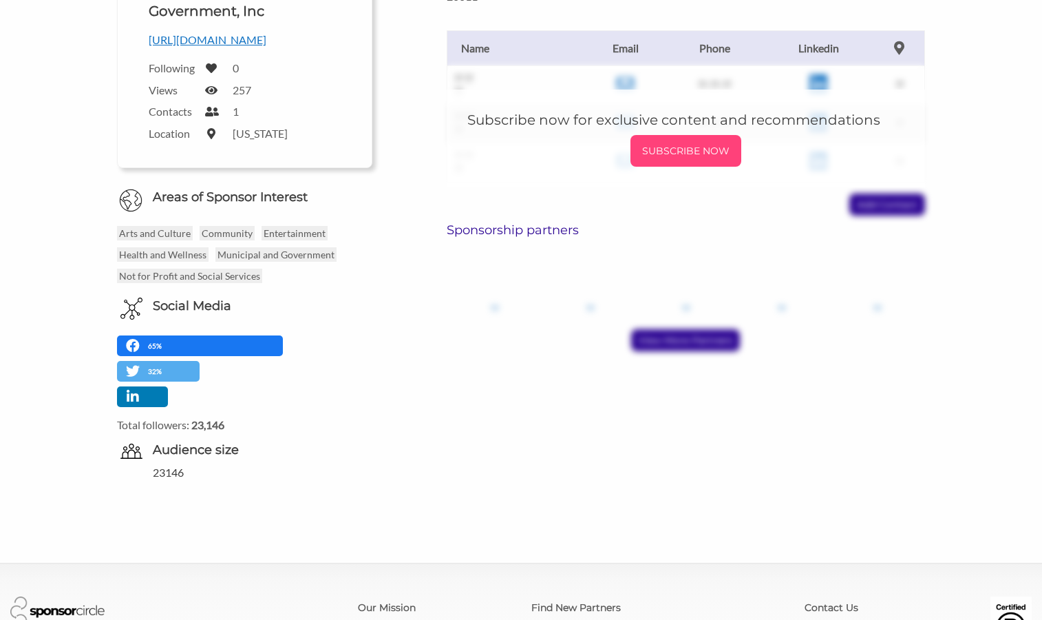
click at [688, 167] on div "SUBSCRIBE NOW" at bounding box center [686, 151] width 111 height 32
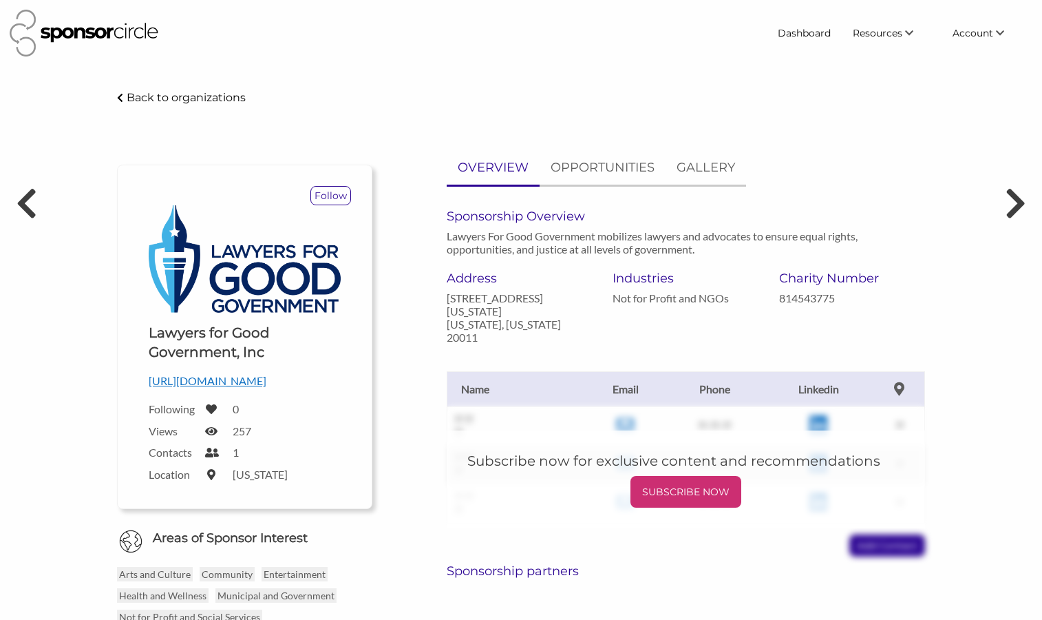
scroll to position [0, 0]
click at [700, 178] on link "GALLERY" at bounding box center [706, 168] width 81 height 34
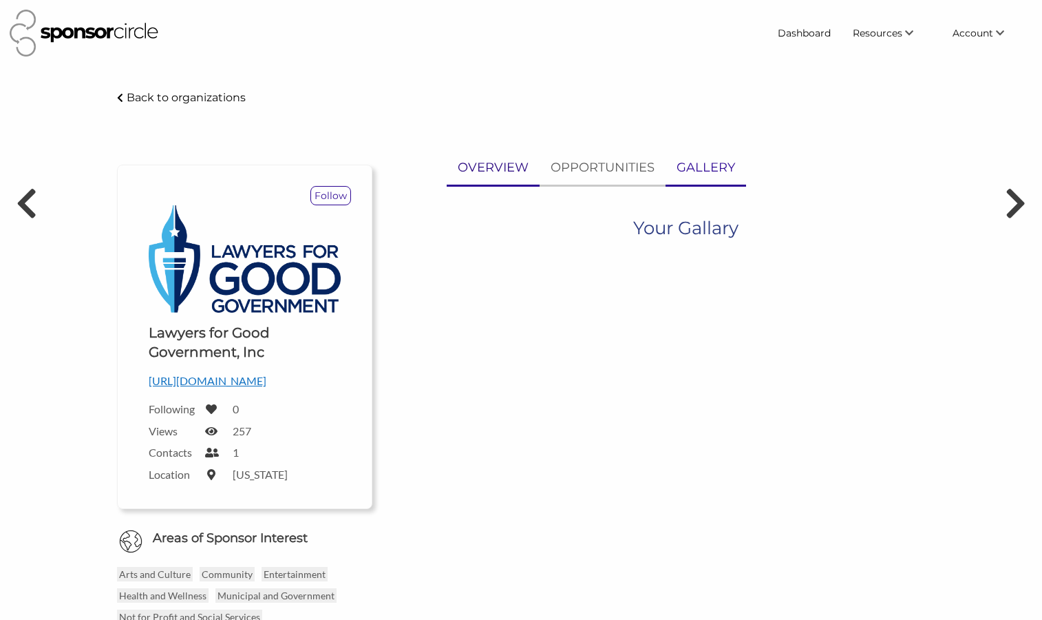
click at [500, 176] on p "OVERVIEW" at bounding box center [493, 168] width 71 height 20
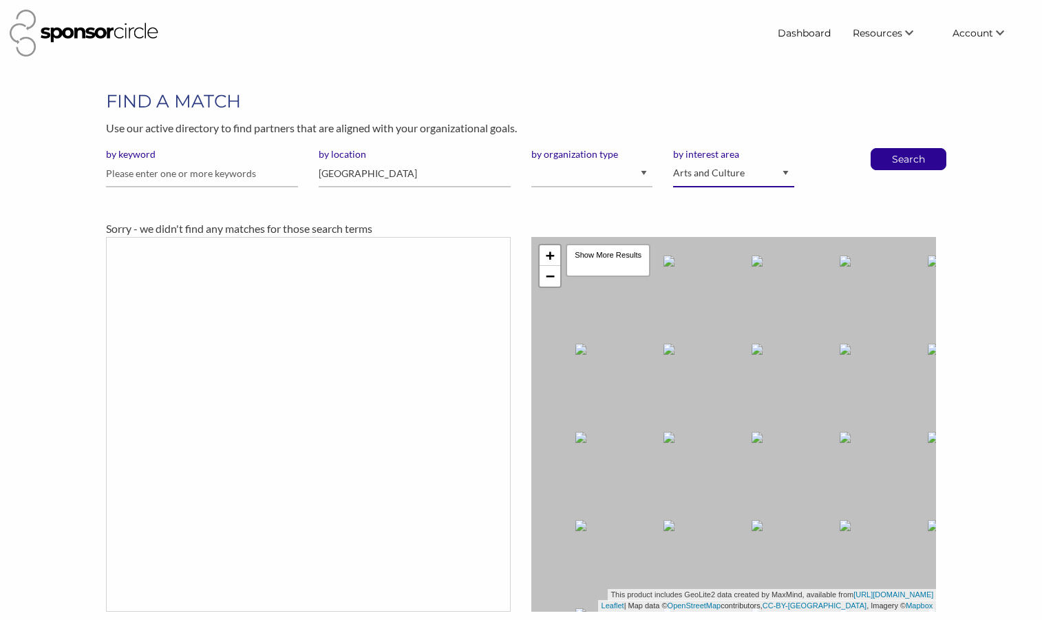
select select
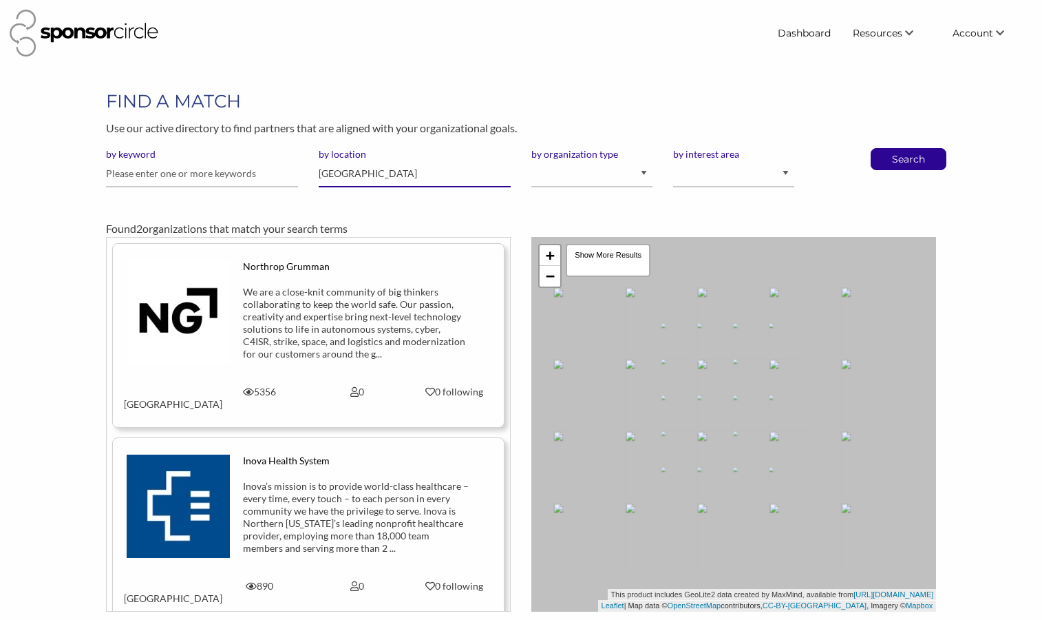
click at [426, 167] on input "[GEOGRAPHIC_DATA]" at bounding box center [415, 173] width 192 height 27
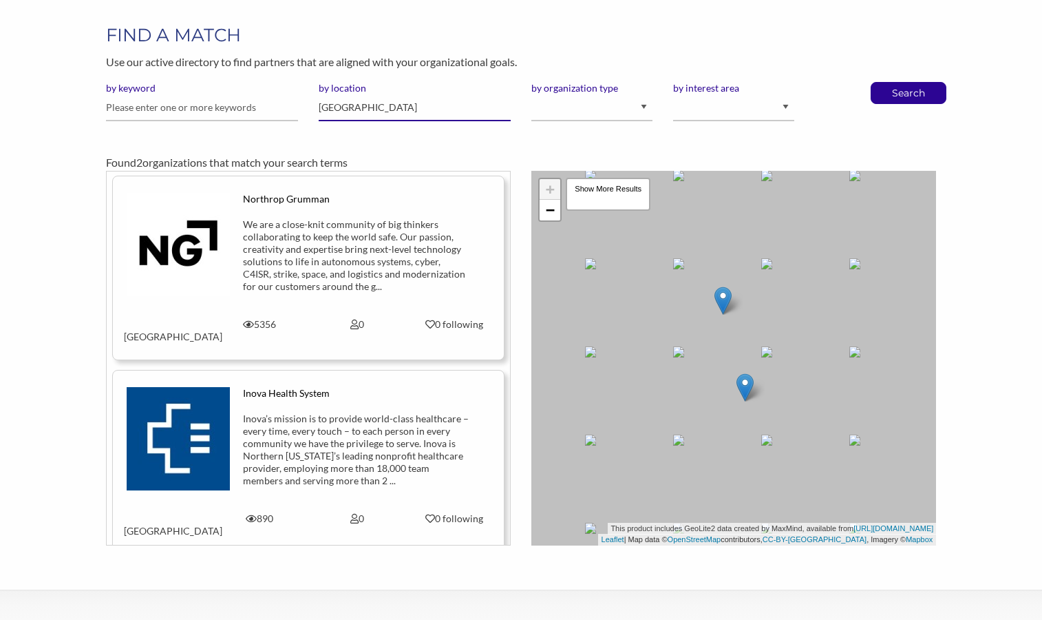
scroll to position [58, 0]
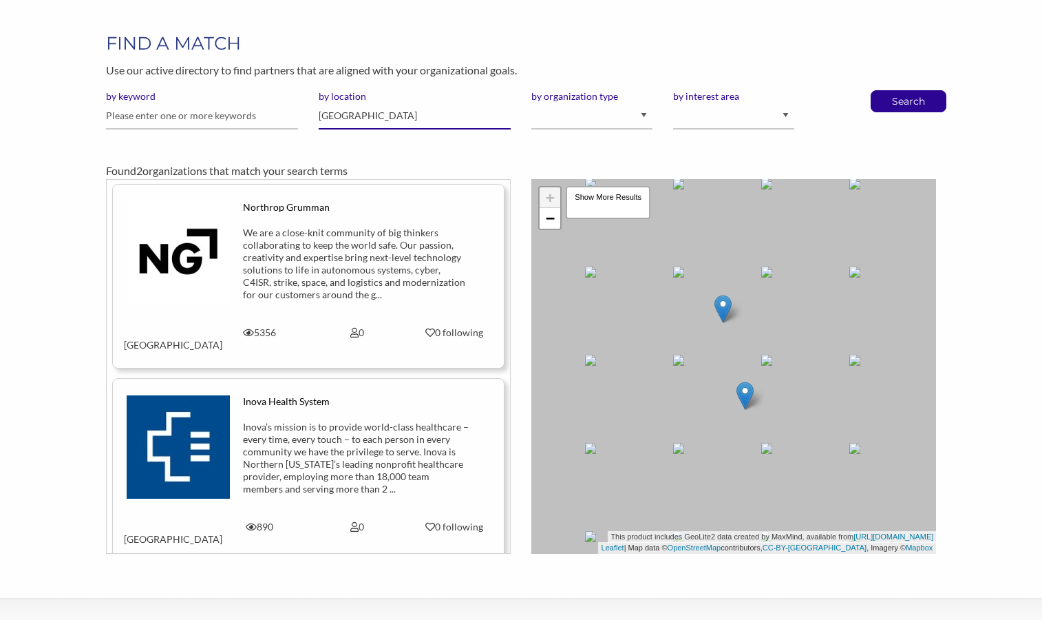
click at [392, 111] on input "[GEOGRAPHIC_DATA]" at bounding box center [415, 116] width 192 height 27
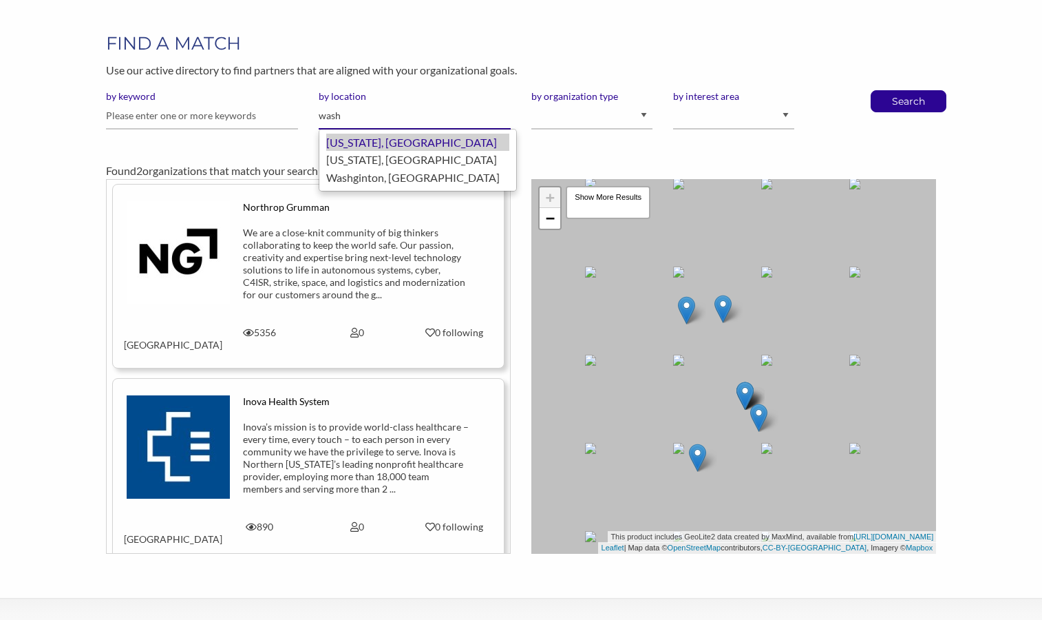
click at [410, 138] on div "Washington, United States of America" at bounding box center [417, 143] width 183 height 18
type input "Washington"
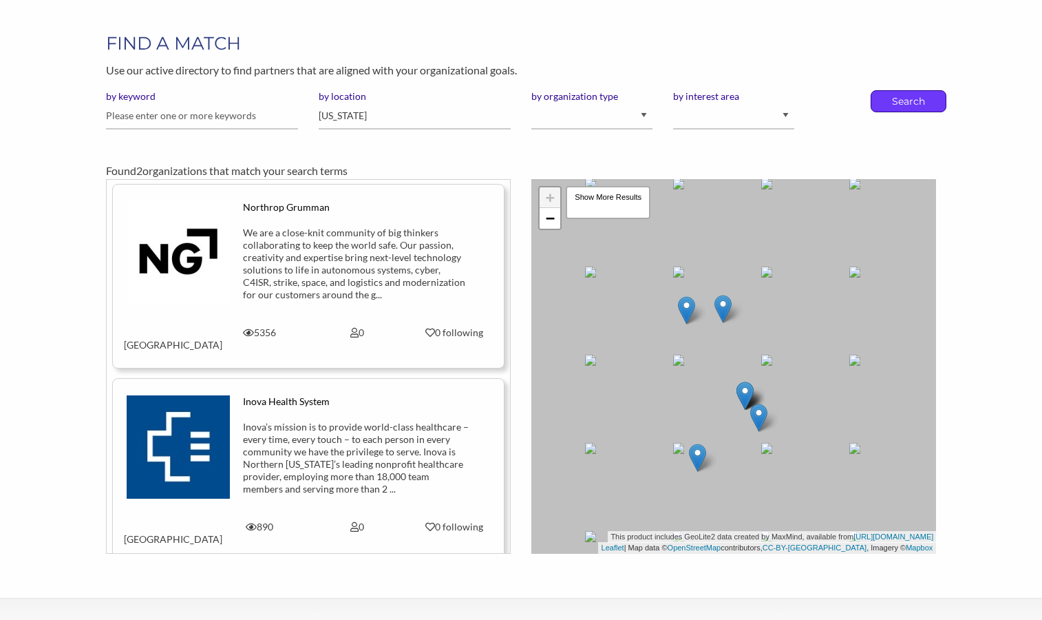
click at [887, 103] on p "Search" at bounding box center [908, 101] width 45 height 21
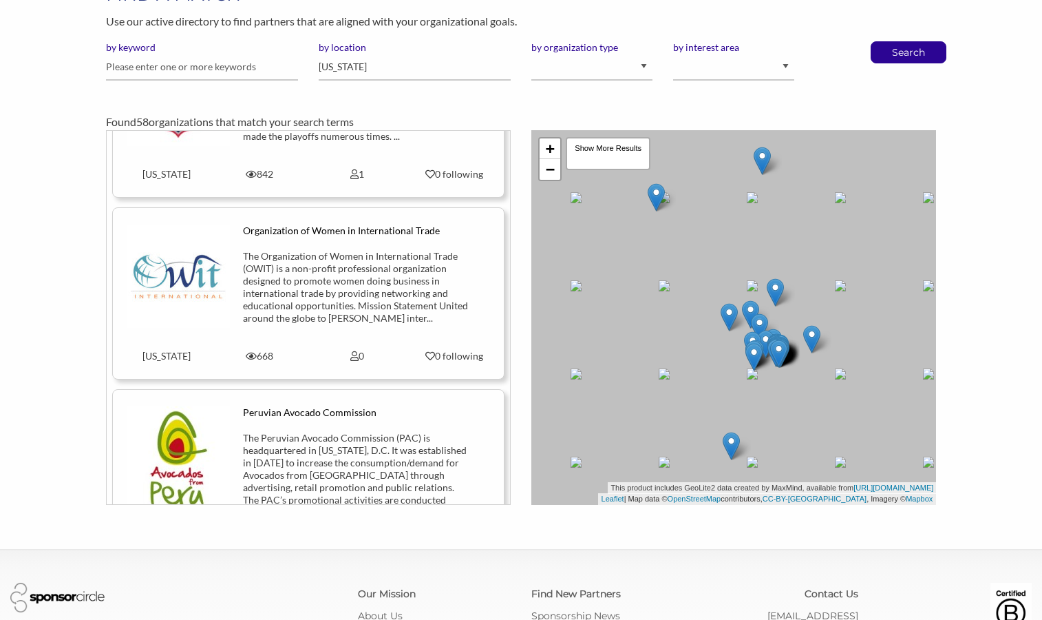
scroll to position [2575, 0]
